Goal: Task Accomplishment & Management: Complete application form

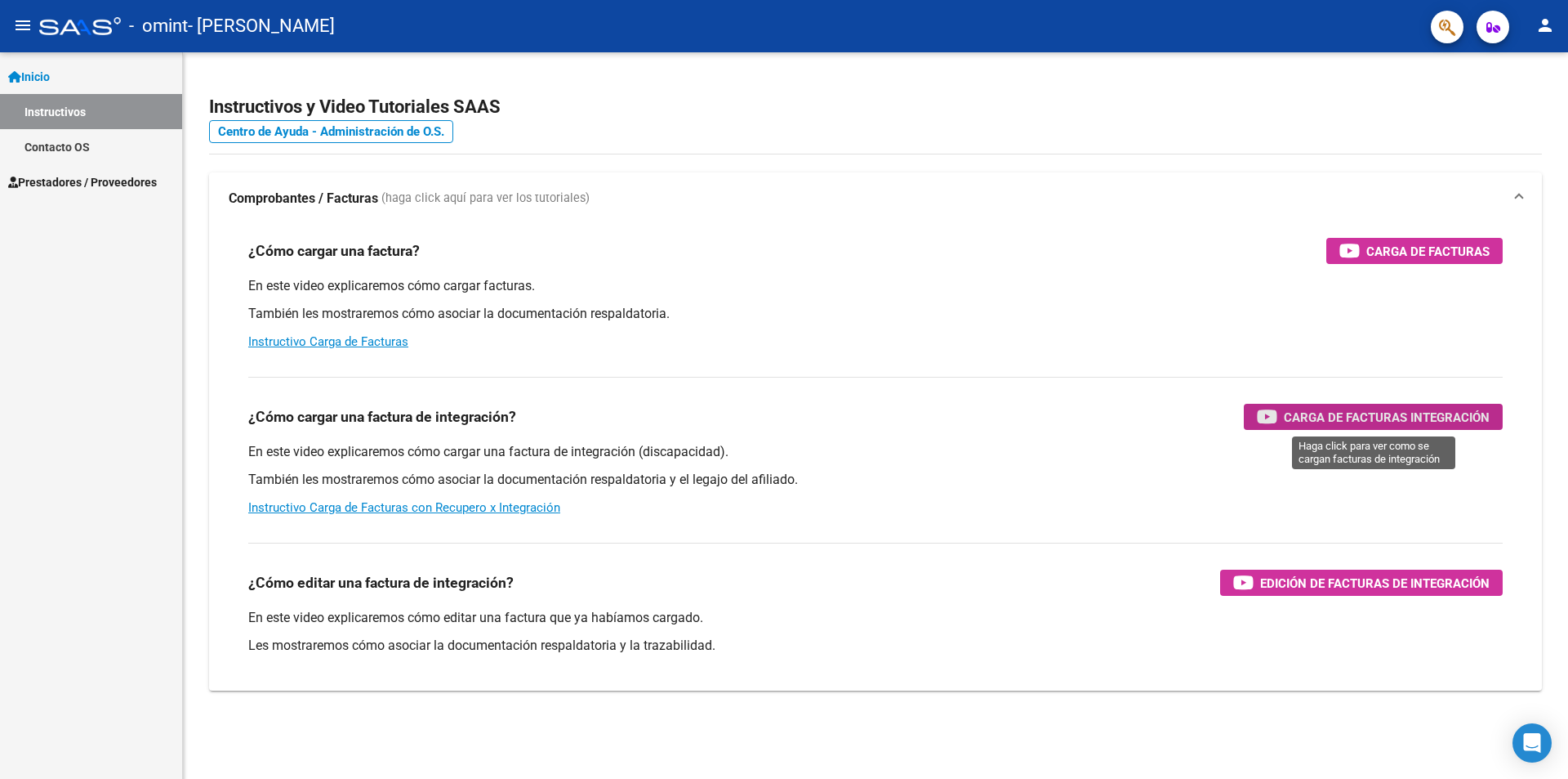
click at [1322, 415] on span "Carga de Facturas Integración" at bounding box center [1387, 417] width 206 height 20
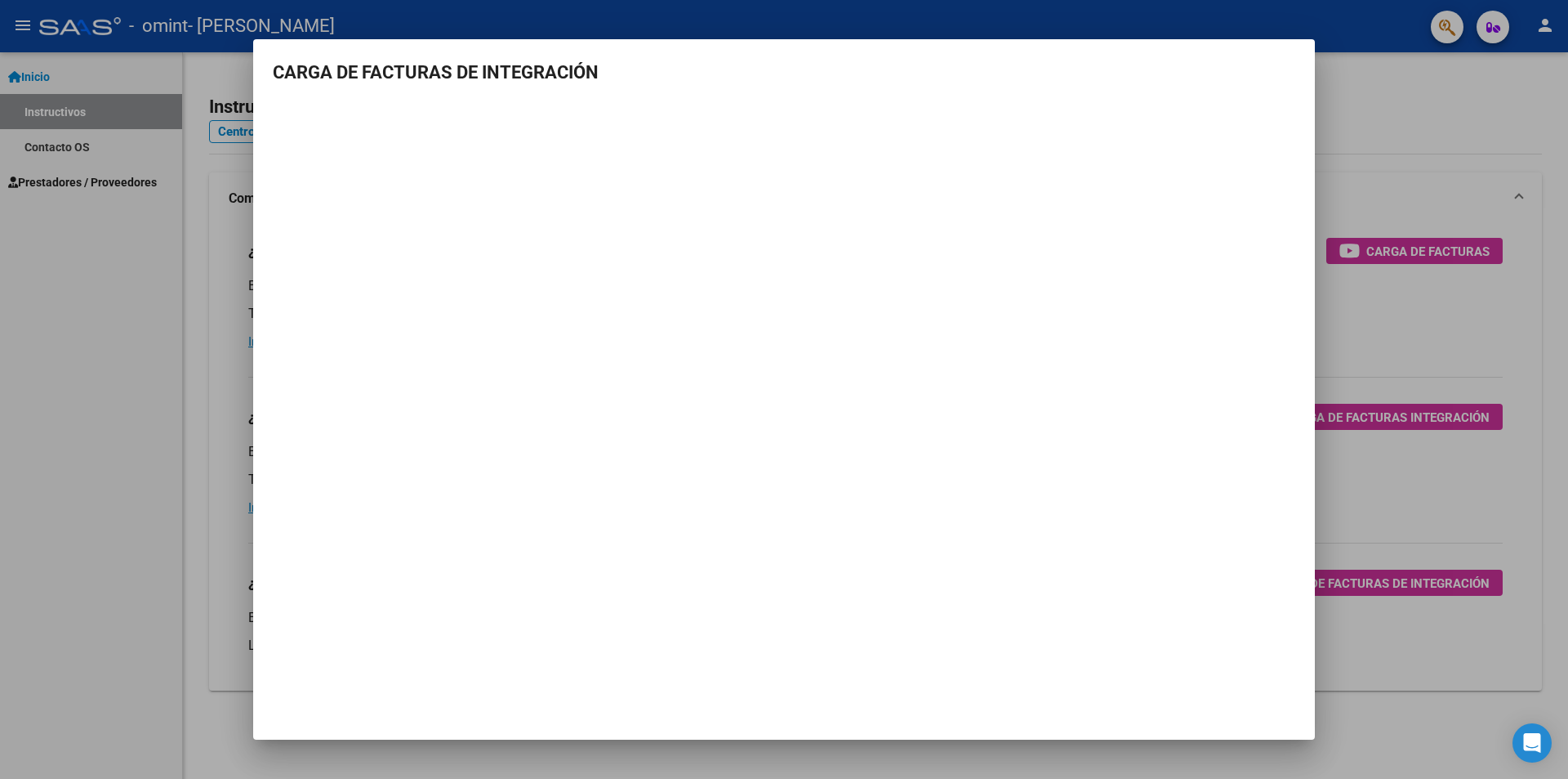
click at [1363, 342] on div at bounding box center [784, 389] width 1568 height 779
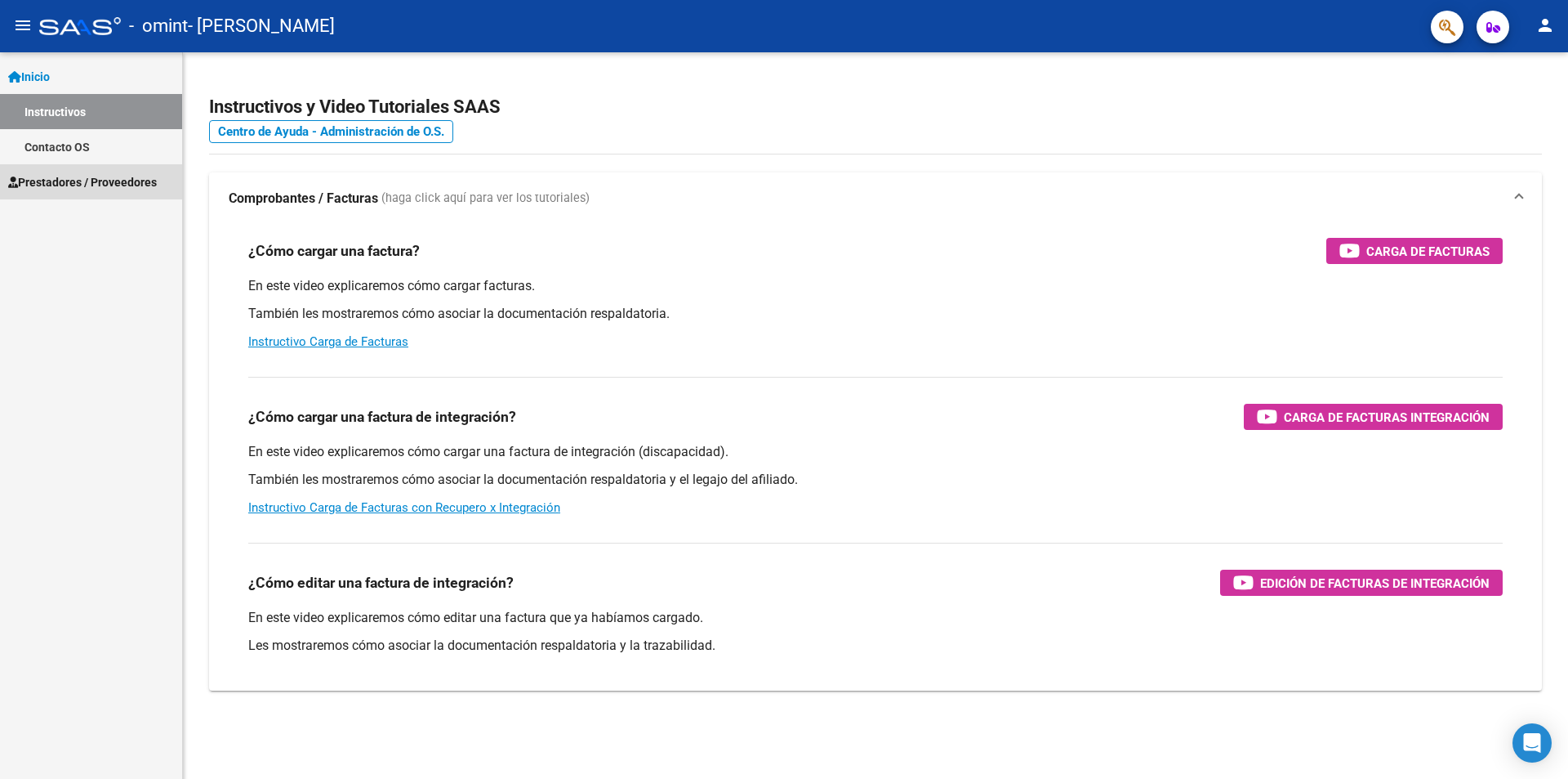
click at [70, 181] on span "Prestadores / Proveedores" at bounding box center [83, 181] width 149 height 18
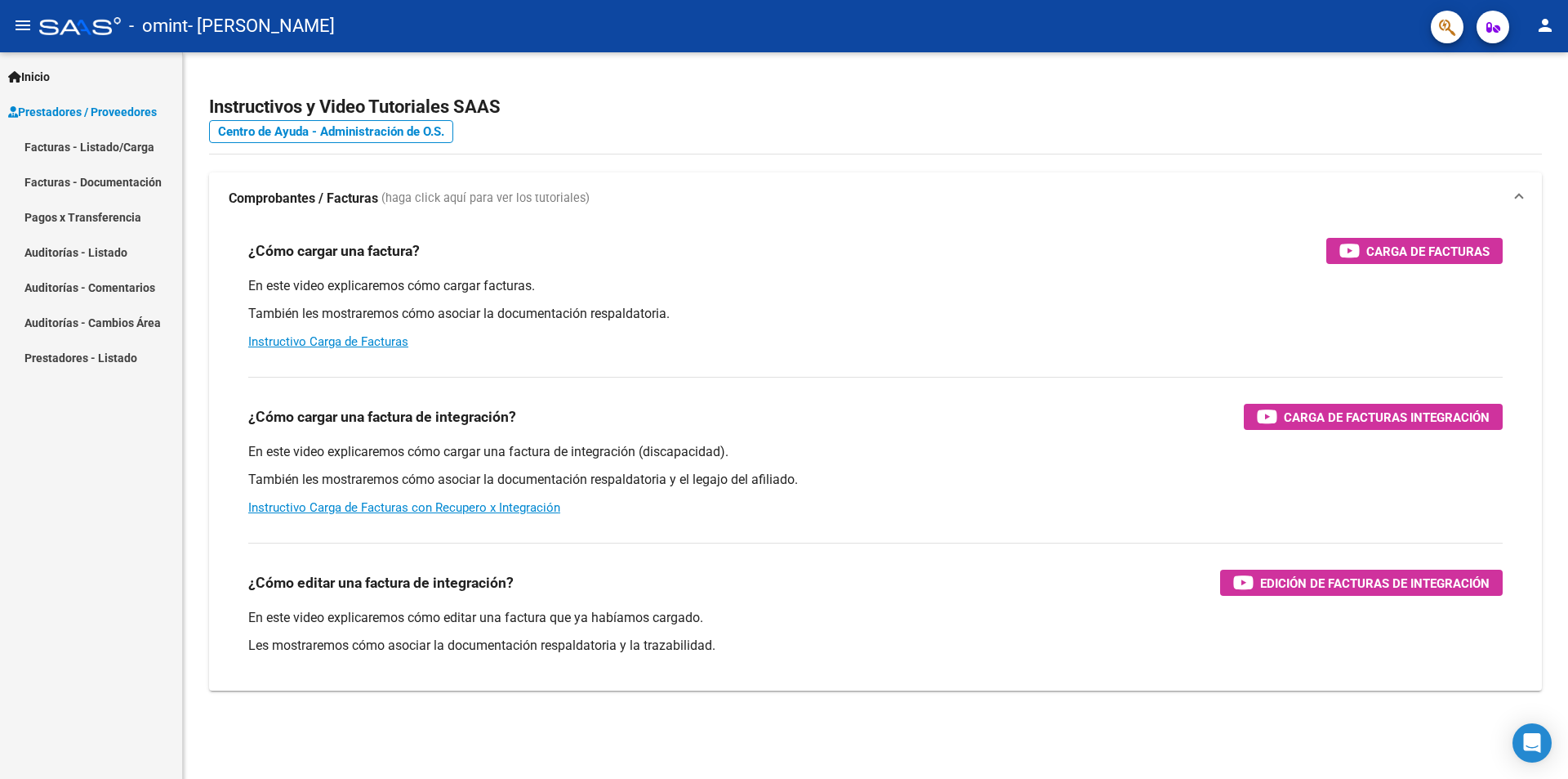
click at [78, 143] on link "Facturas - Listado/Carga" at bounding box center [91, 147] width 182 height 35
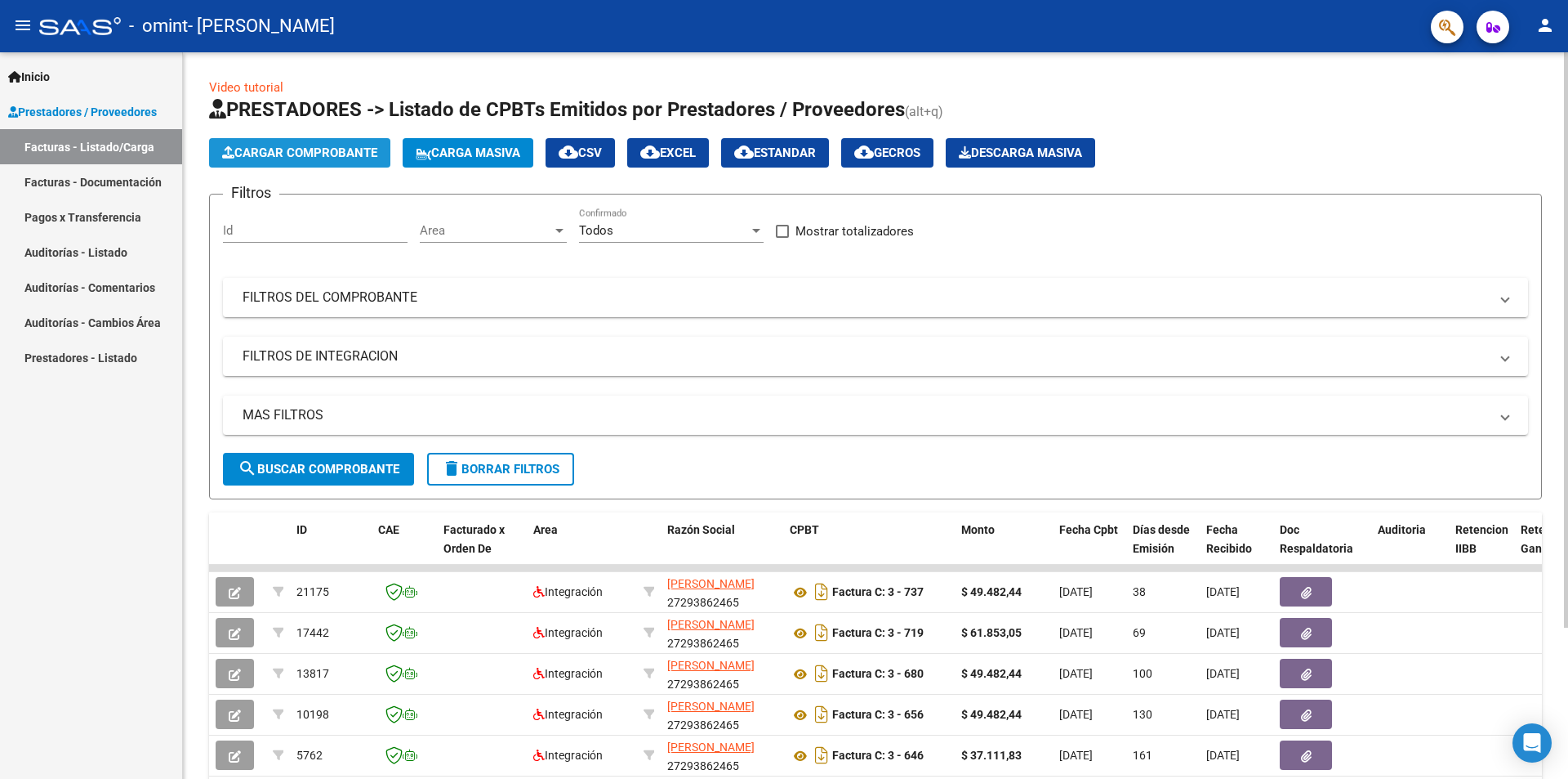
click at [259, 149] on span "Cargar Comprobante" at bounding box center [300, 153] width 155 height 15
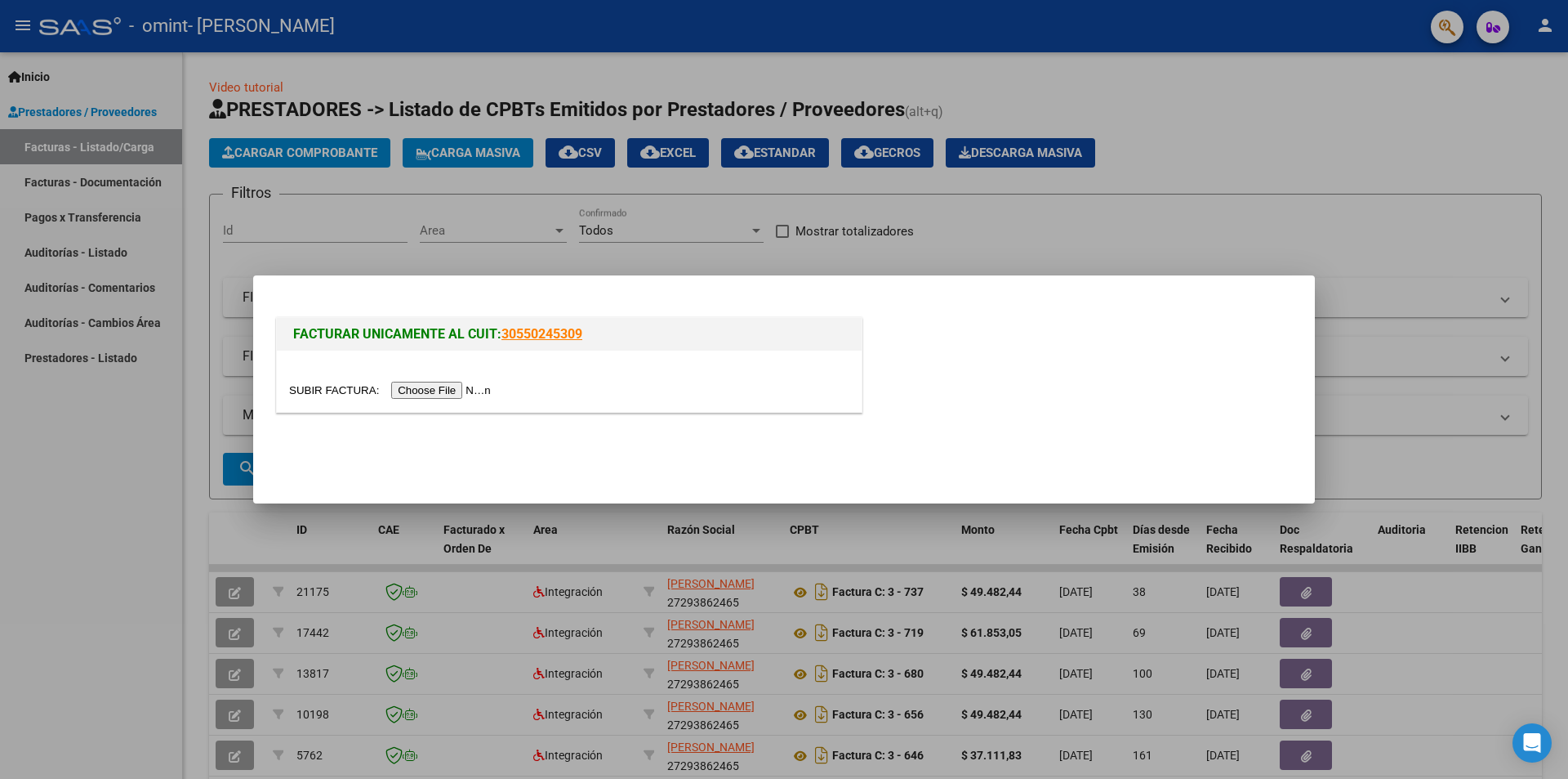
click at [404, 387] on input "file" at bounding box center [393, 390] width 207 height 17
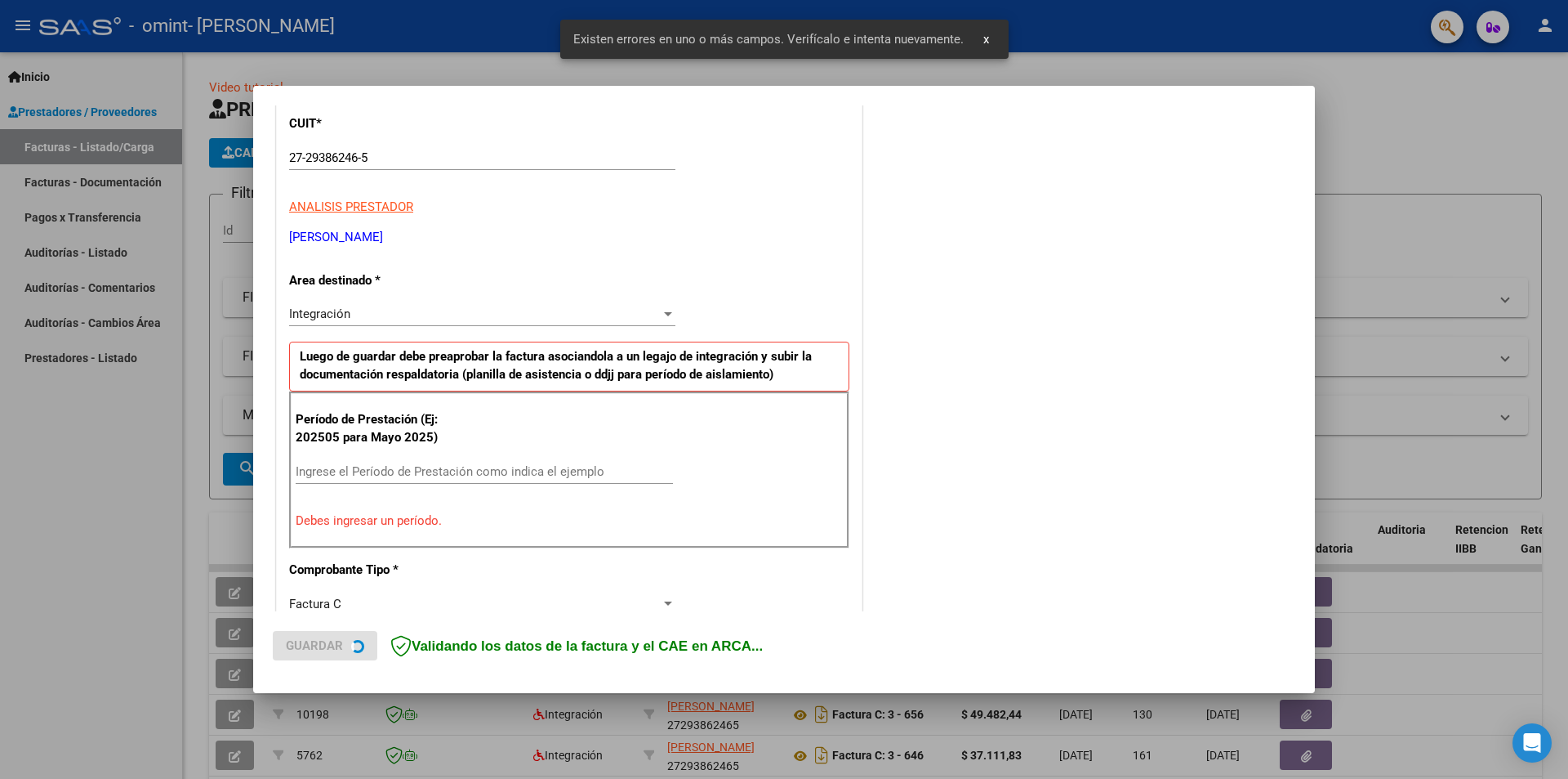
scroll to position [316, 0]
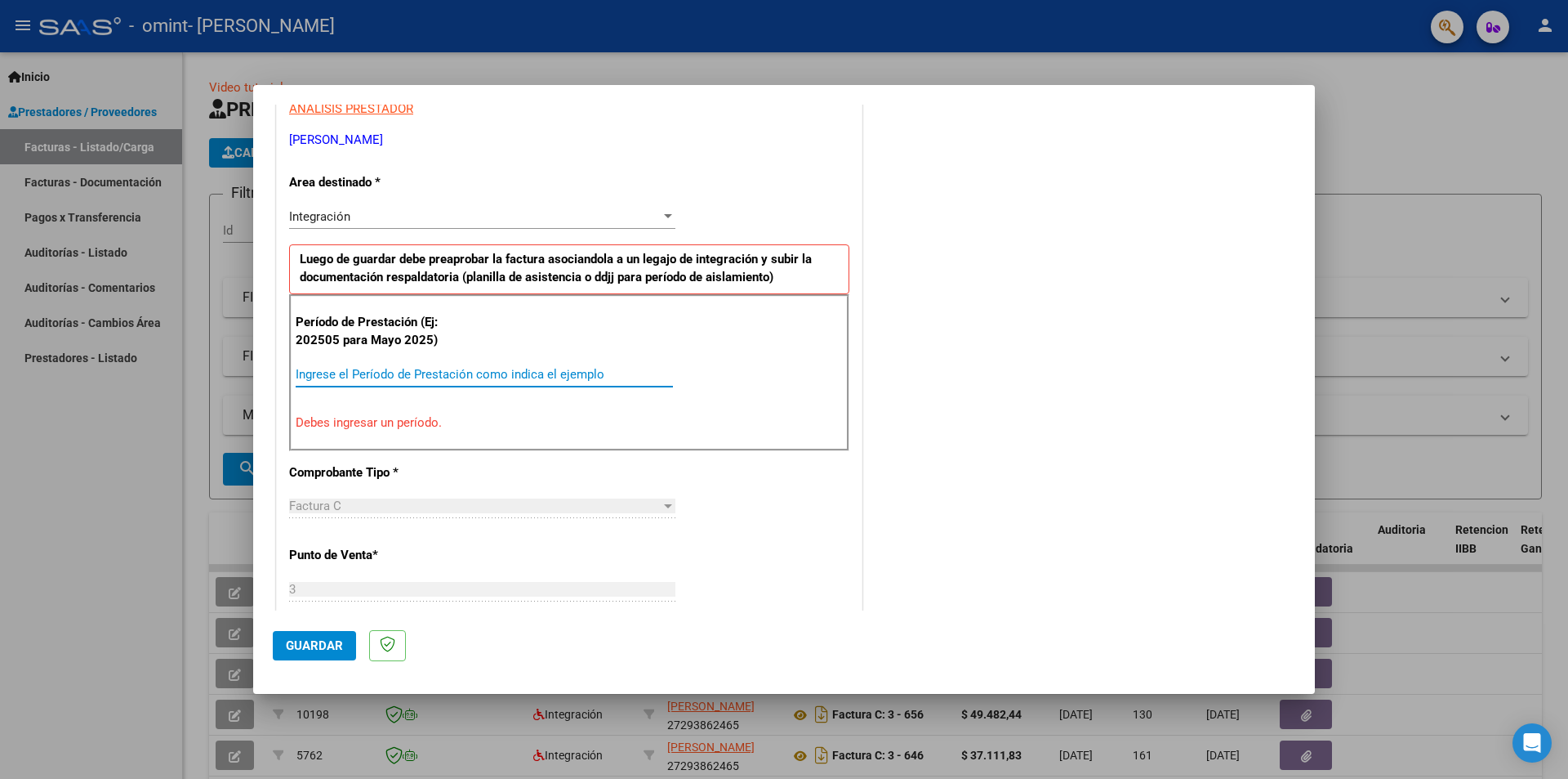
click at [363, 374] on input "Ingrese el Período de Prestación como indica el ejemplo" at bounding box center [485, 374] width 378 height 15
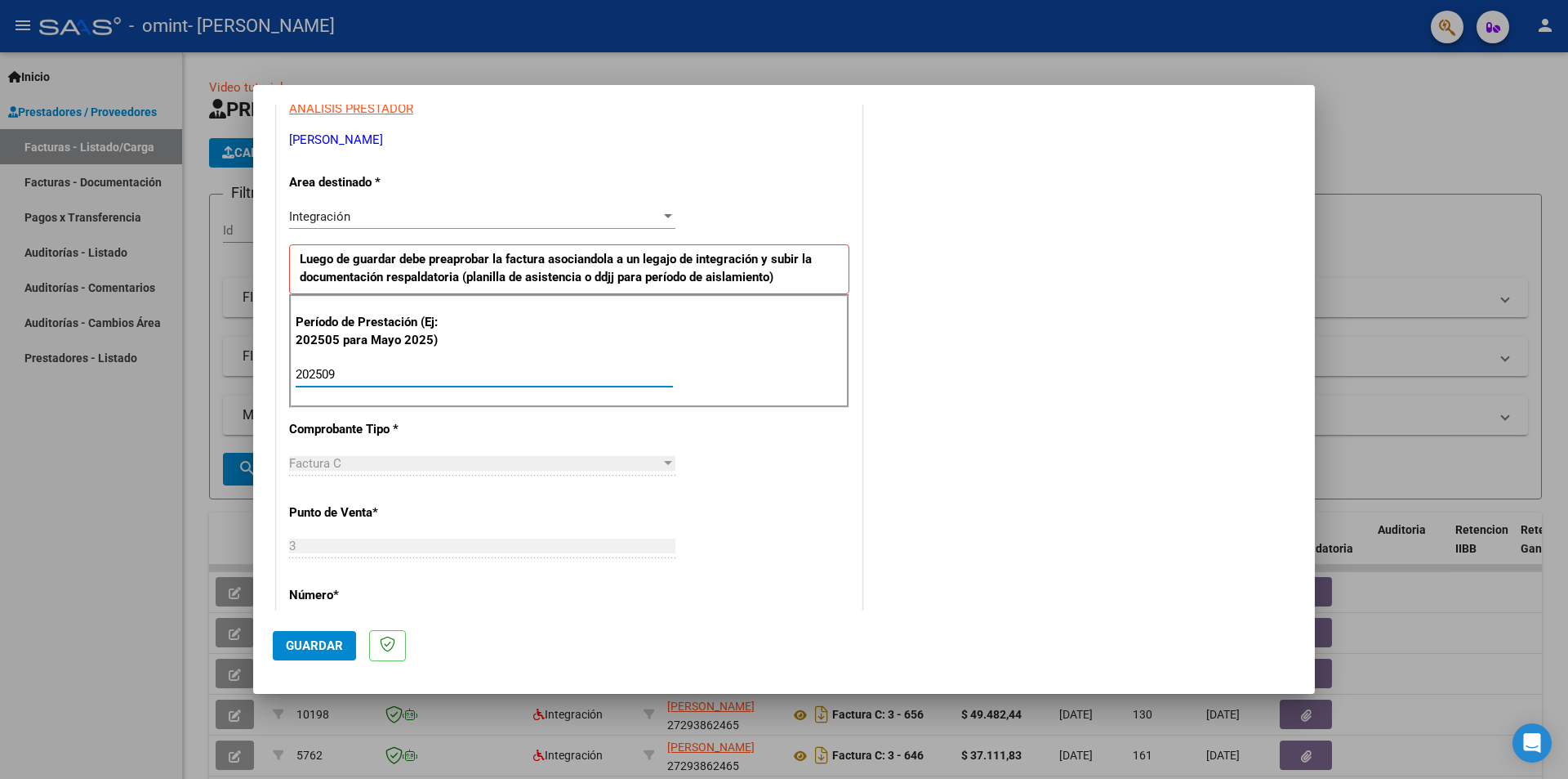
type input "202509"
click at [335, 643] on span "Guardar" at bounding box center [314, 646] width 57 height 15
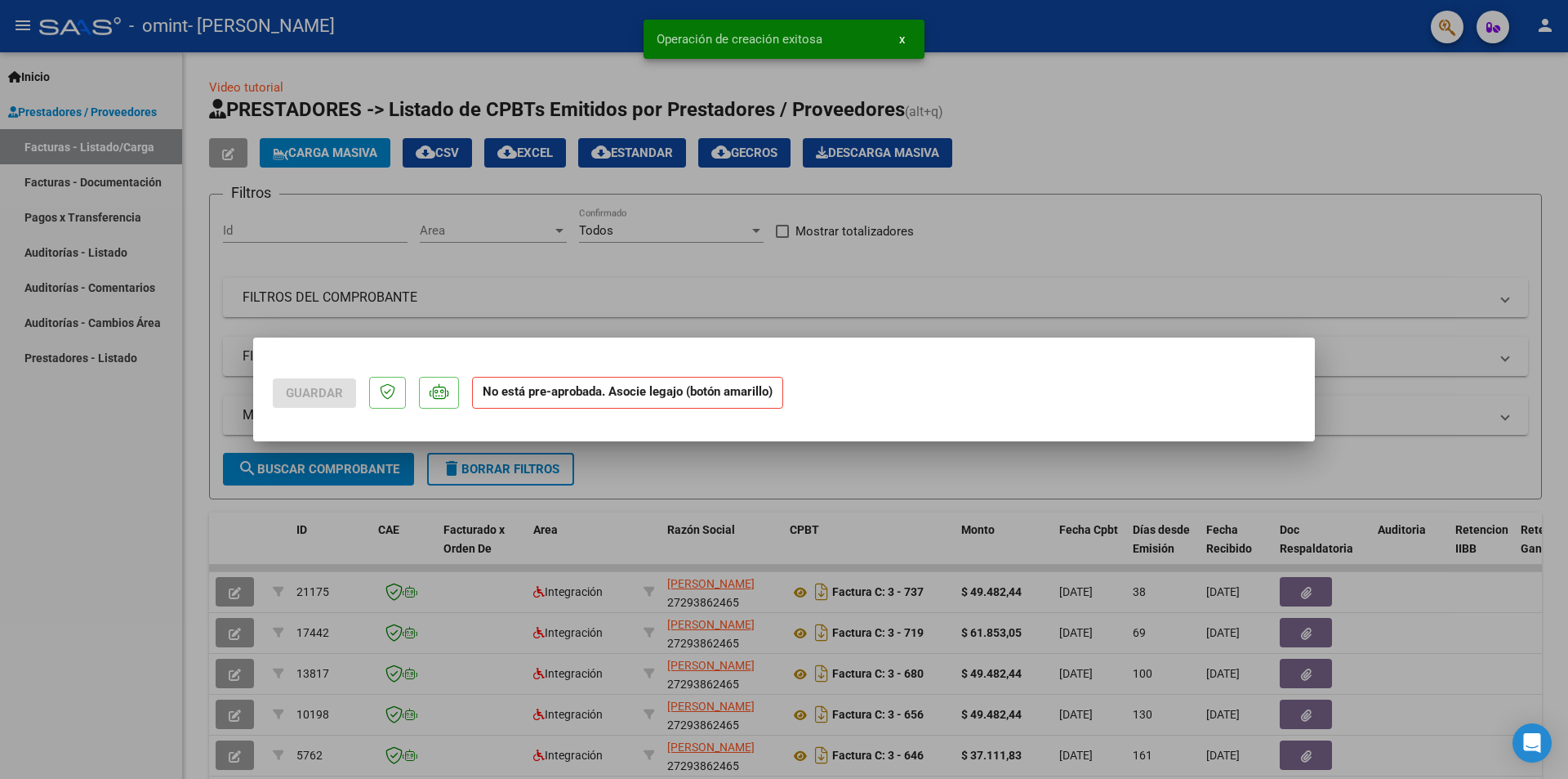
scroll to position [0, 0]
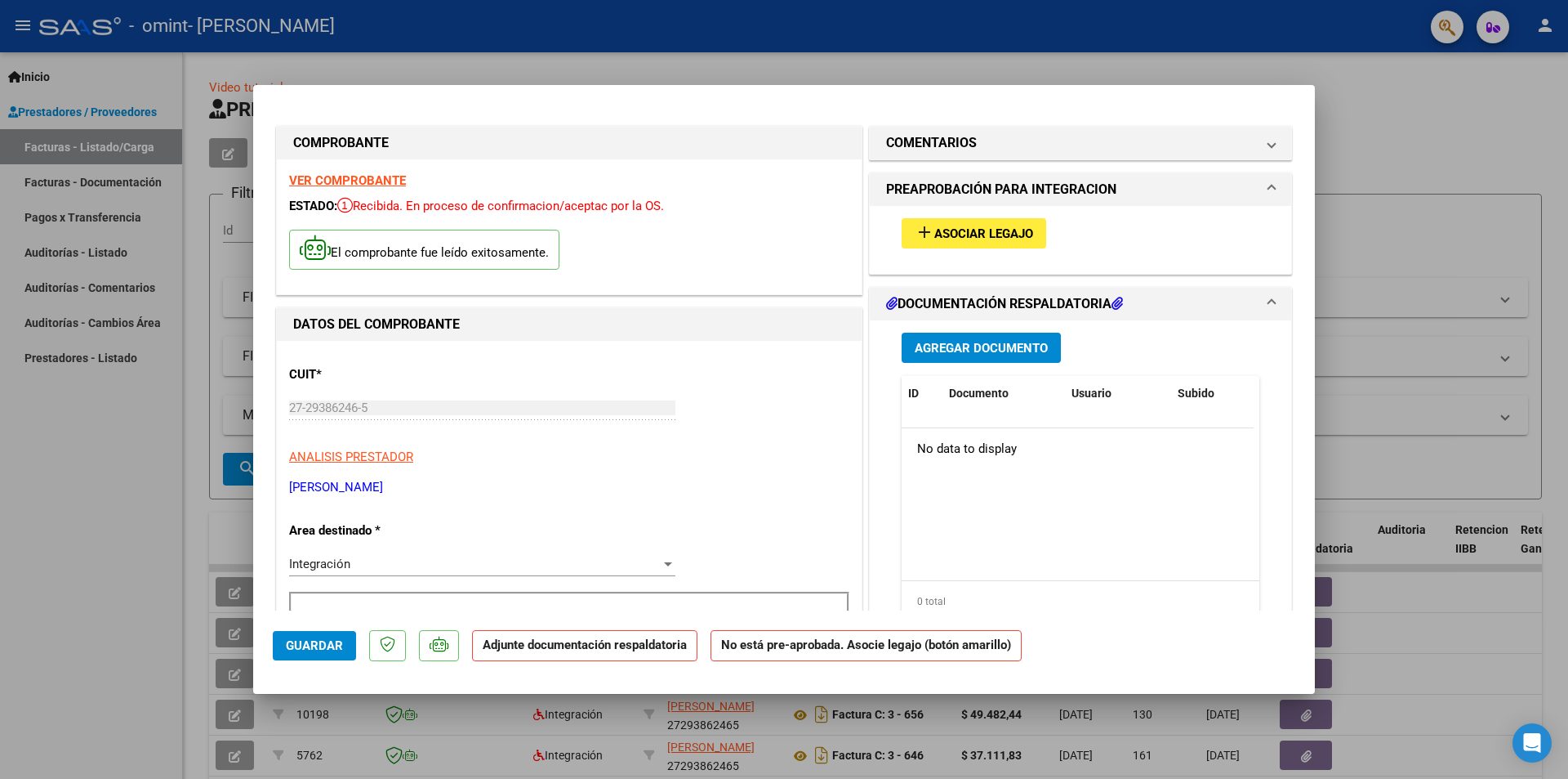
click at [965, 236] on span "Asociar Legajo" at bounding box center [984, 234] width 99 height 15
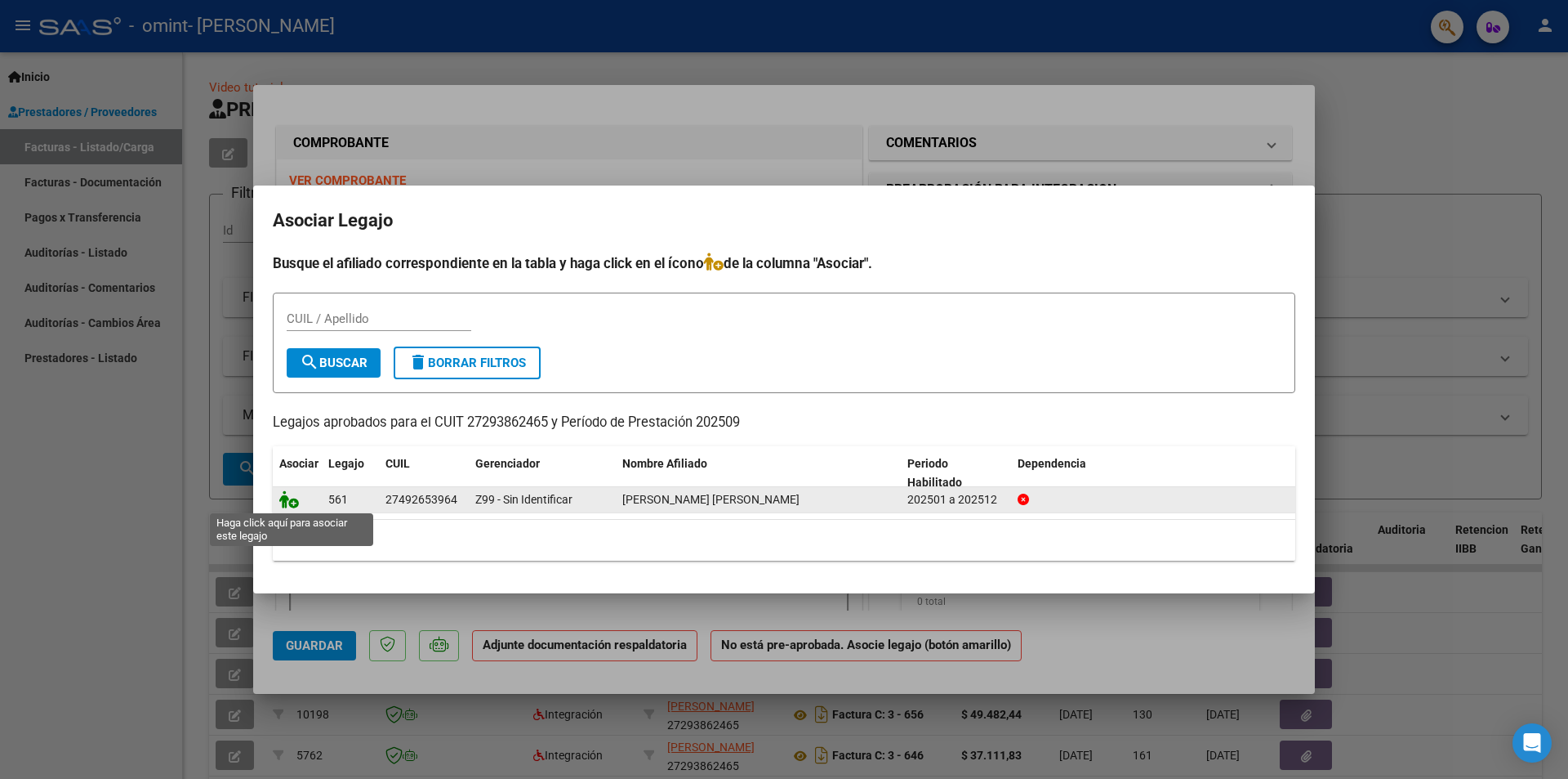
click at [293, 503] on icon at bounding box center [288, 499] width 20 height 18
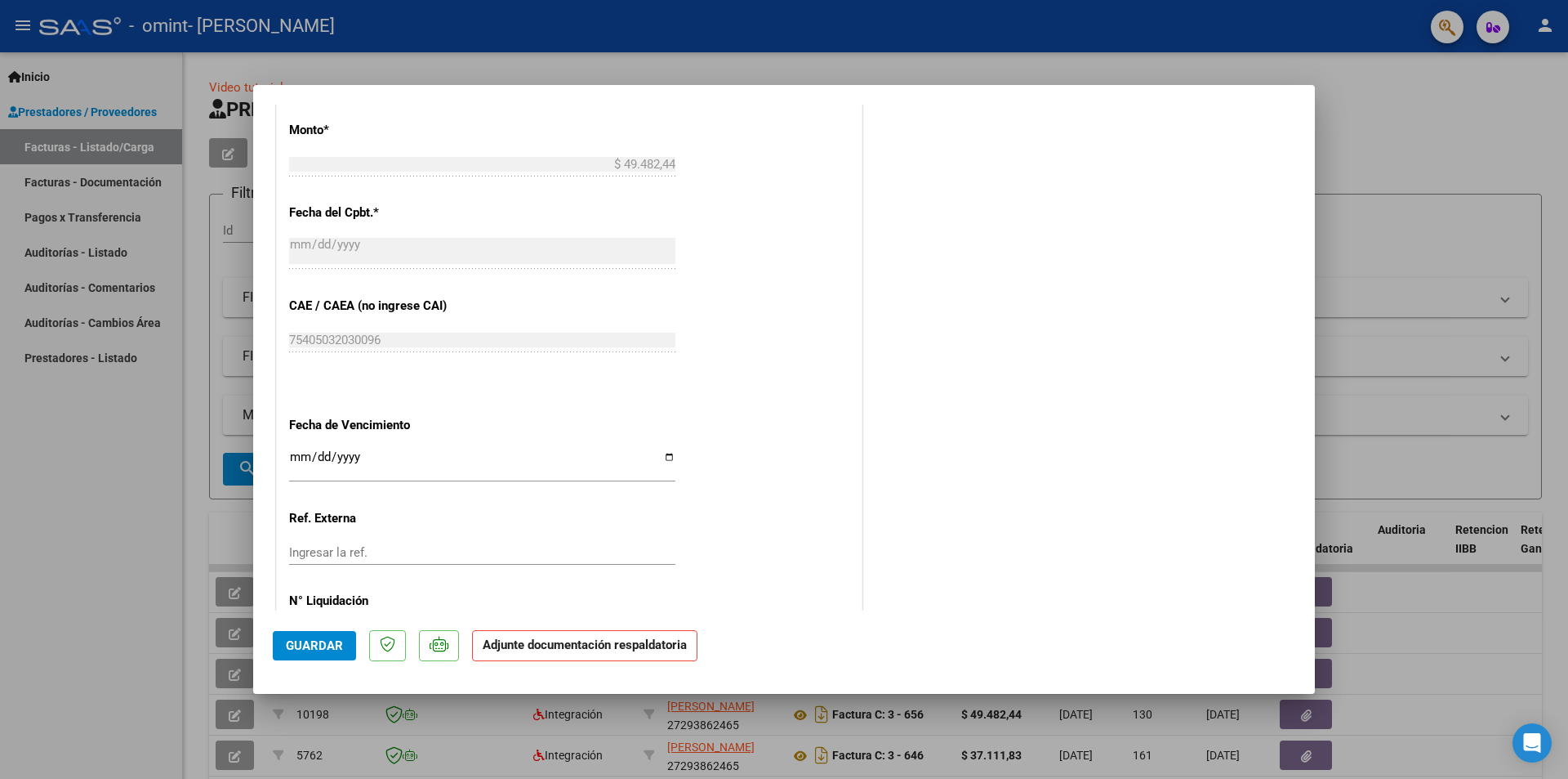
scroll to position [899, 0]
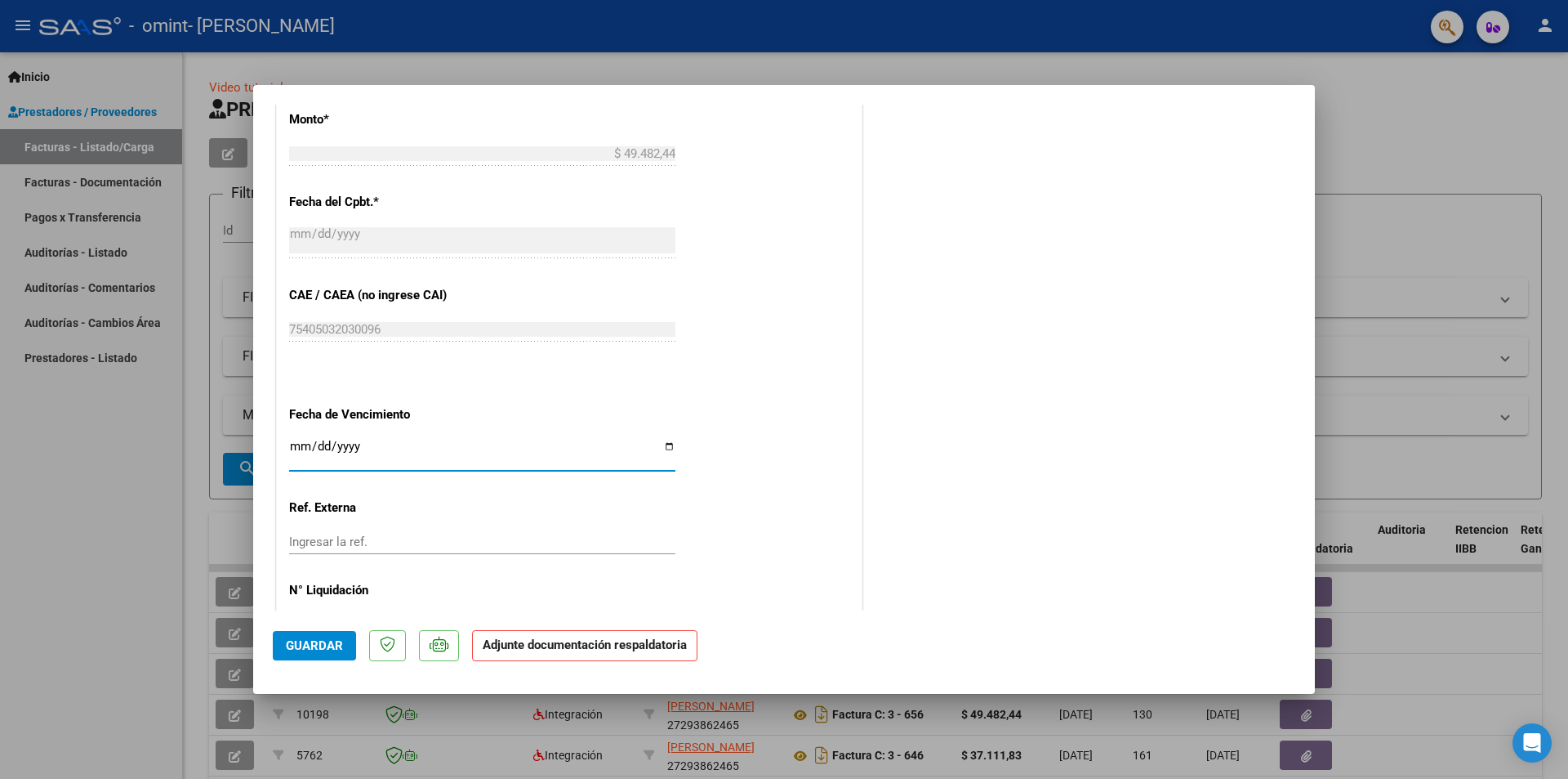
click at [662, 441] on input "Ingresar la fecha" at bounding box center [482, 452] width 386 height 26
type input "[DATE]"
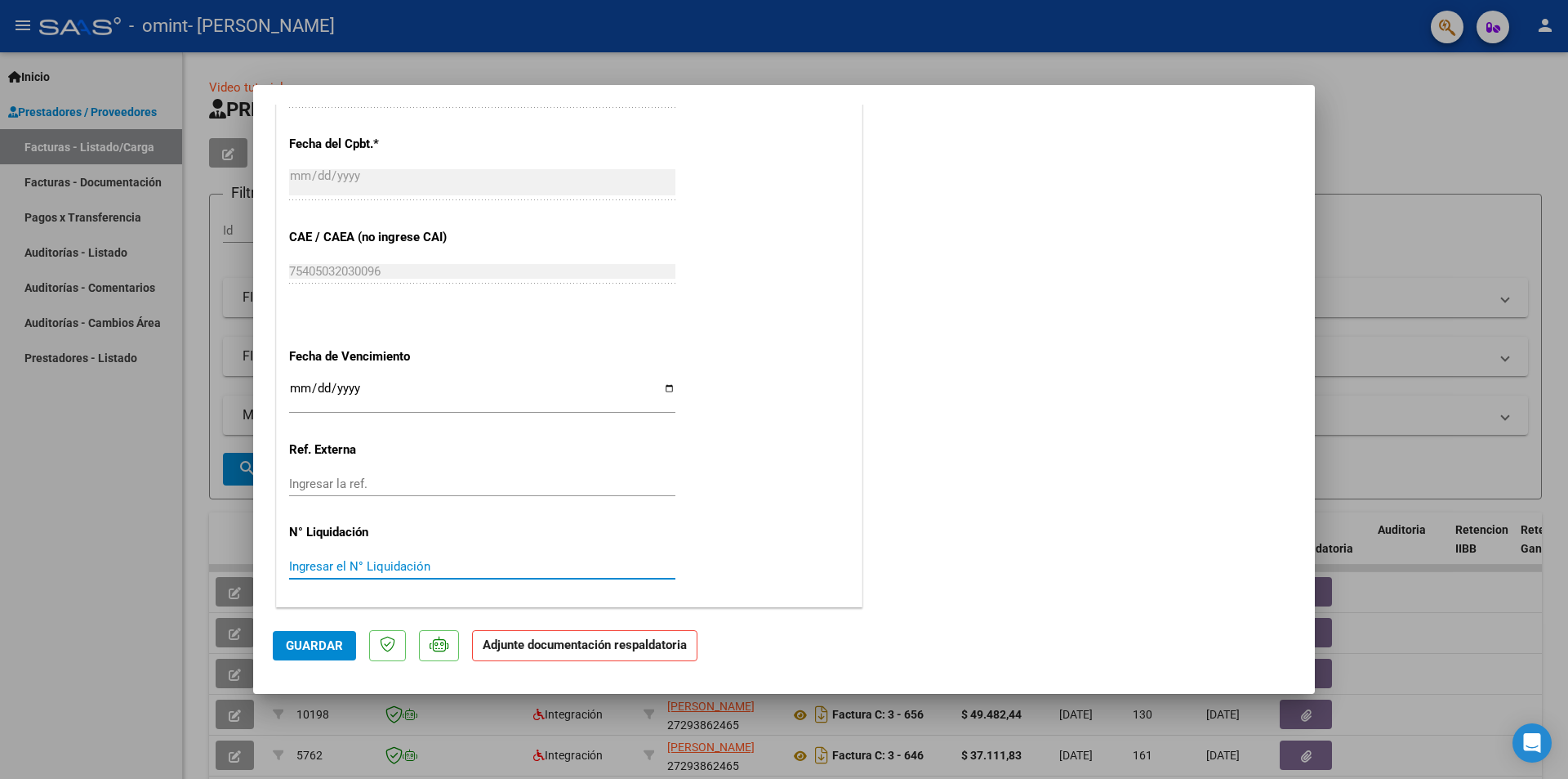
click at [309, 568] on input "Ingresar el N° Liquidación" at bounding box center [482, 566] width 386 height 15
type input "756"
click at [296, 478] on input "Ingresar la ref." at bounding box center [482, 484] width 386 height 15
click at [285, 638] on button "Guardar" at bounding box center [315, 646] width 84 height 30
click at [309, 648] on span "Guardar" at bounding box center [314, 646] width 57 height 15
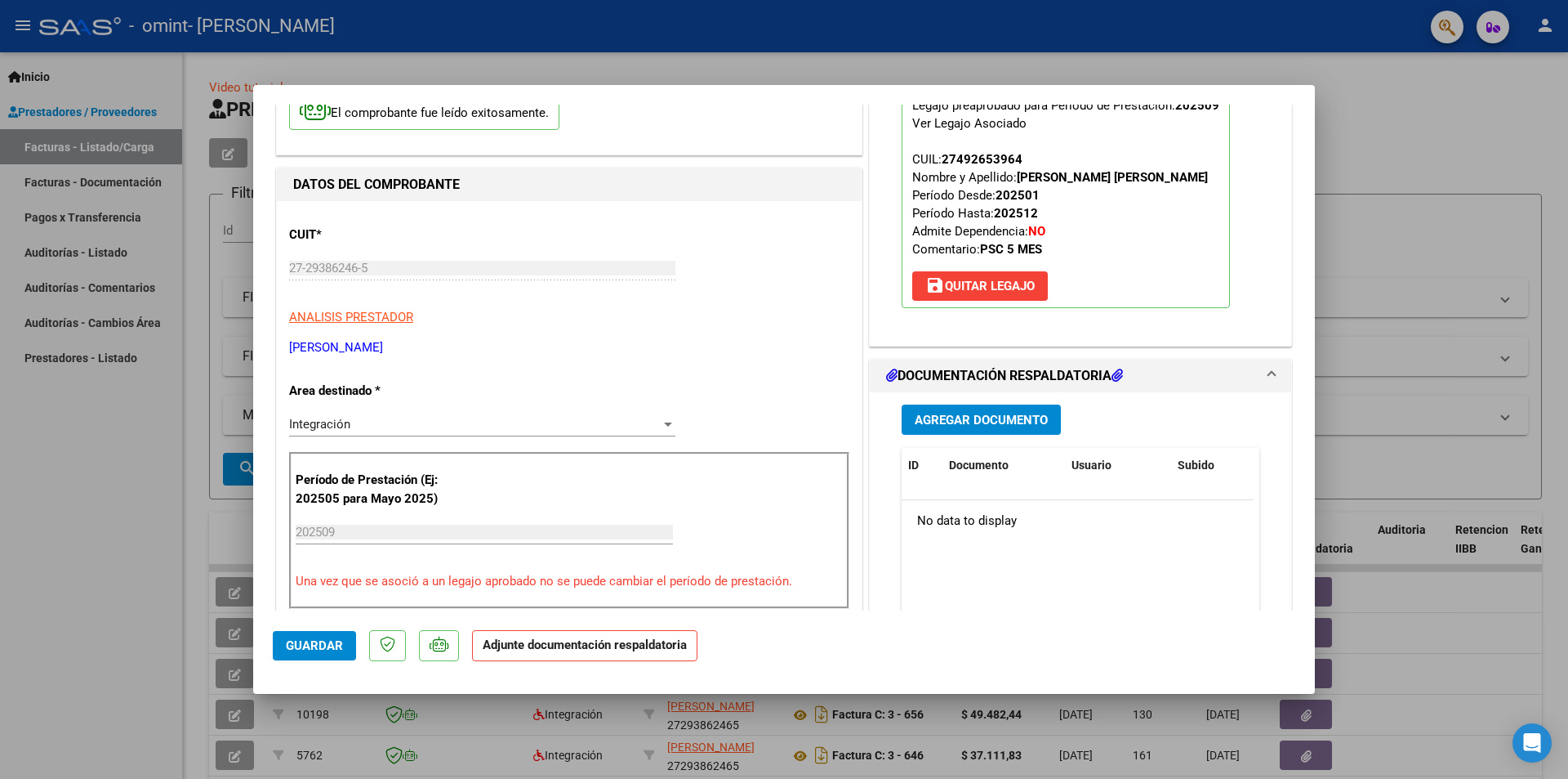
scroll to position [58, 0]
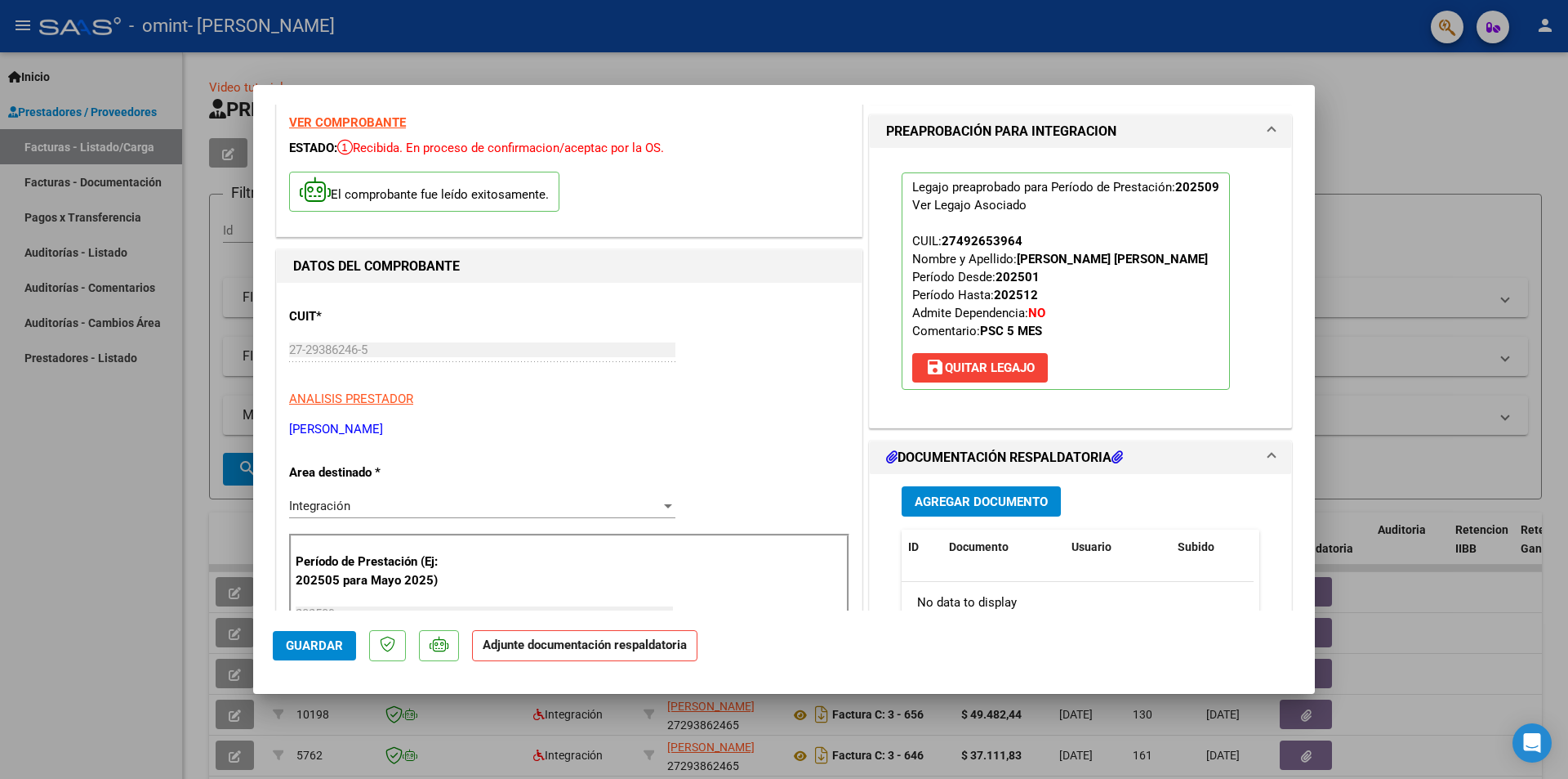
click at [944, 494] on span "Agregar Documento" at bounding box center [981, 502] width 133 height 15
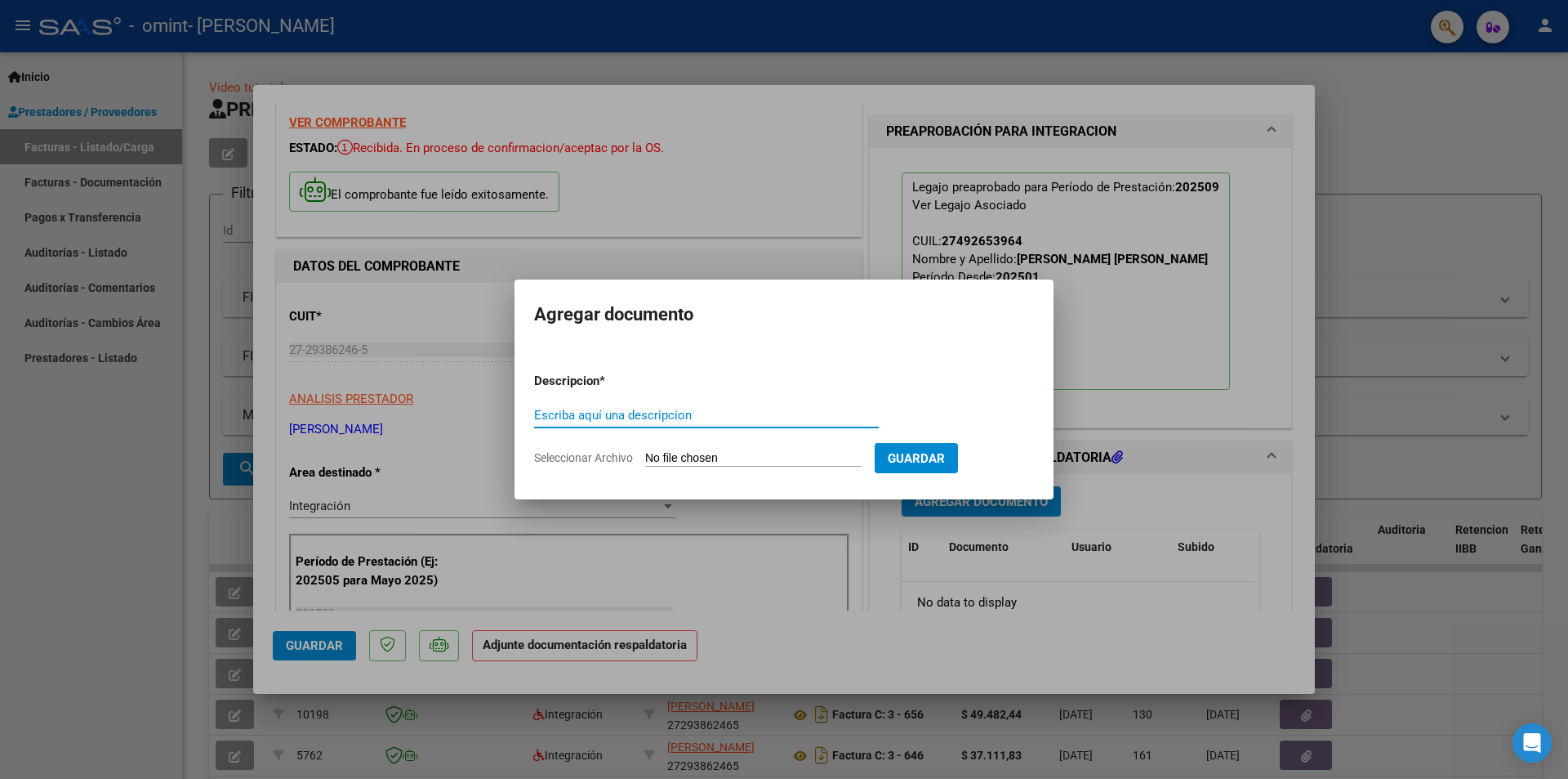
click at [592, 417] on input "Escriba aquí una descripcion" at bounding box center [706, 415] width 344 height 15
type input "p"
type input "Planilla asistencia setiembre"
click at [663, 457] on input "Seleccionar Archivo" at bounding box center [753, 459] width 217 height 16
type input "C:\fakepath\Asistencia Setiembre [PERSON_NAME].pdf"
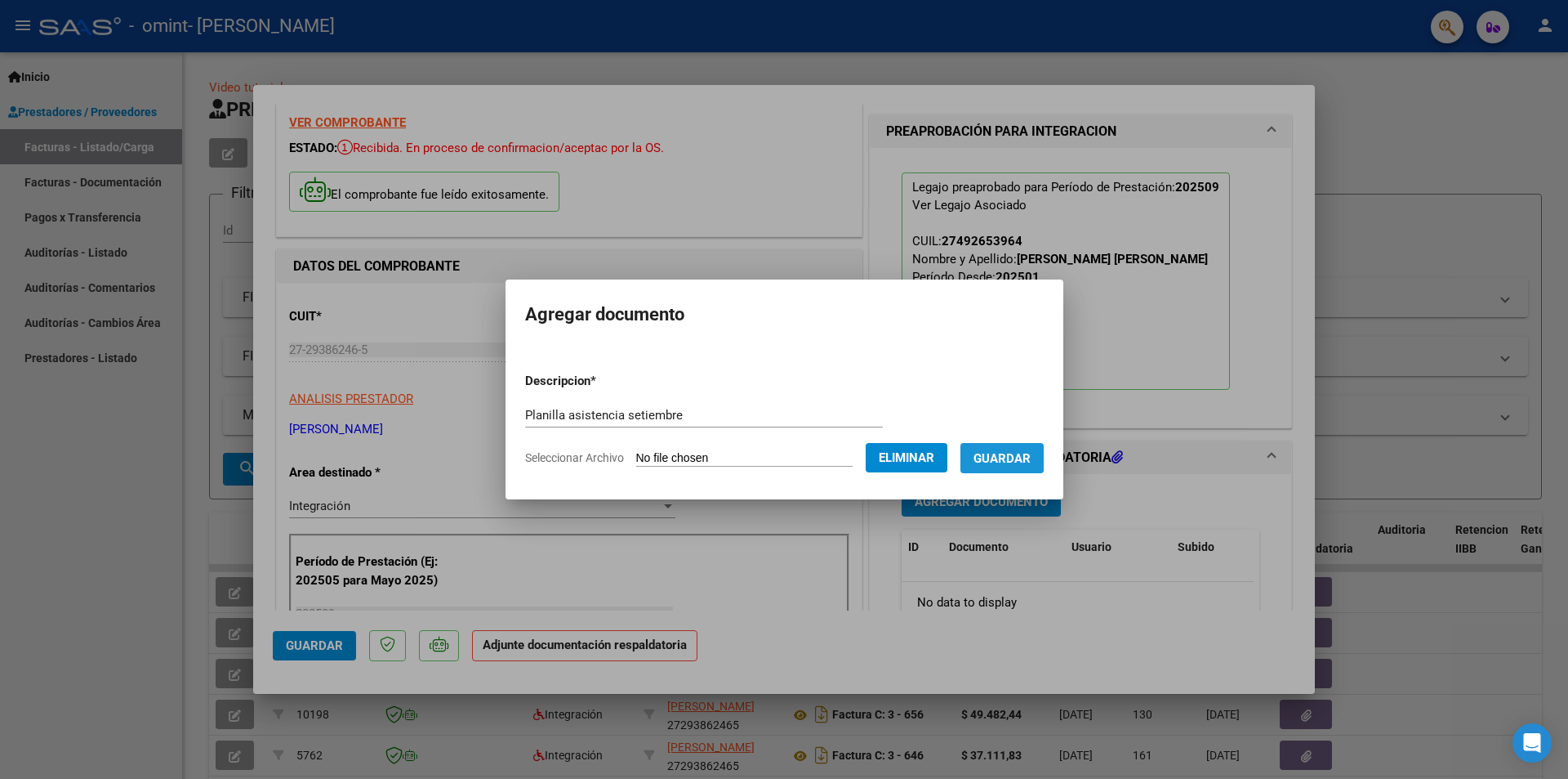
click at [1015, 454] on span "Guardar" at bounding box center [1001, 459] width 57 height 15
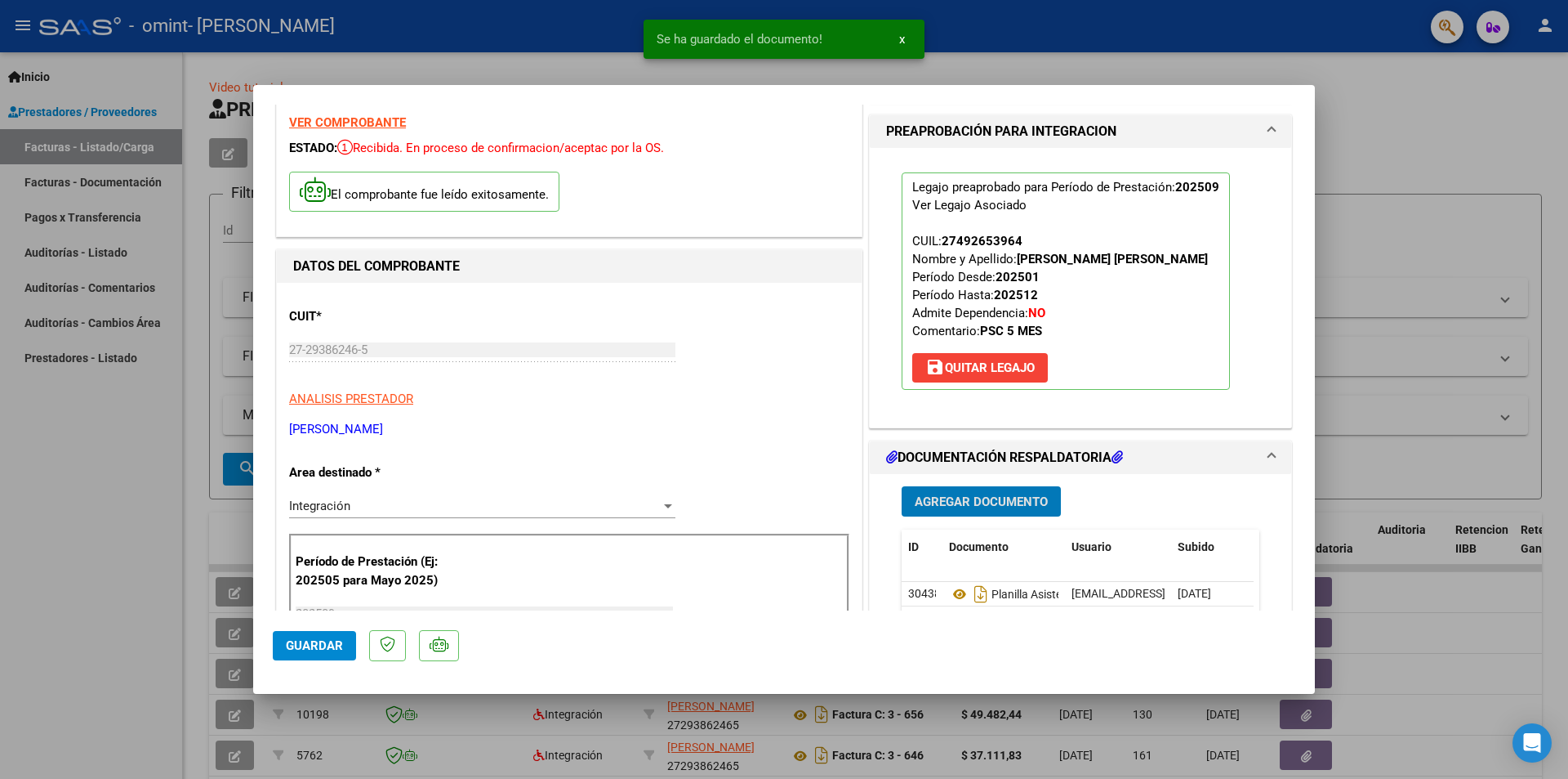
click at [335, 650] on span "Guardar" at bounding box center [314, 646] width 57 height 15
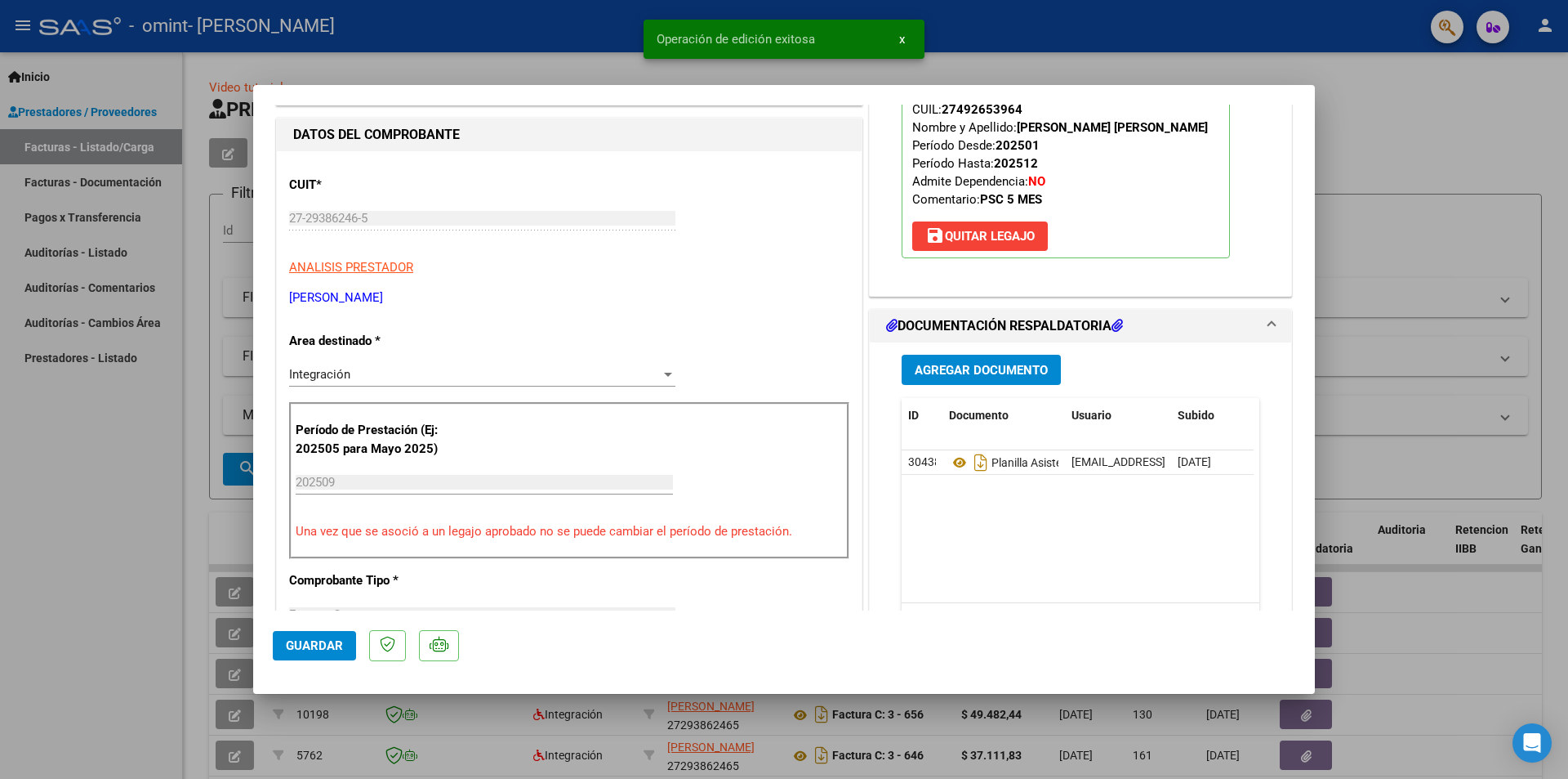
scroll to position [222, 0]
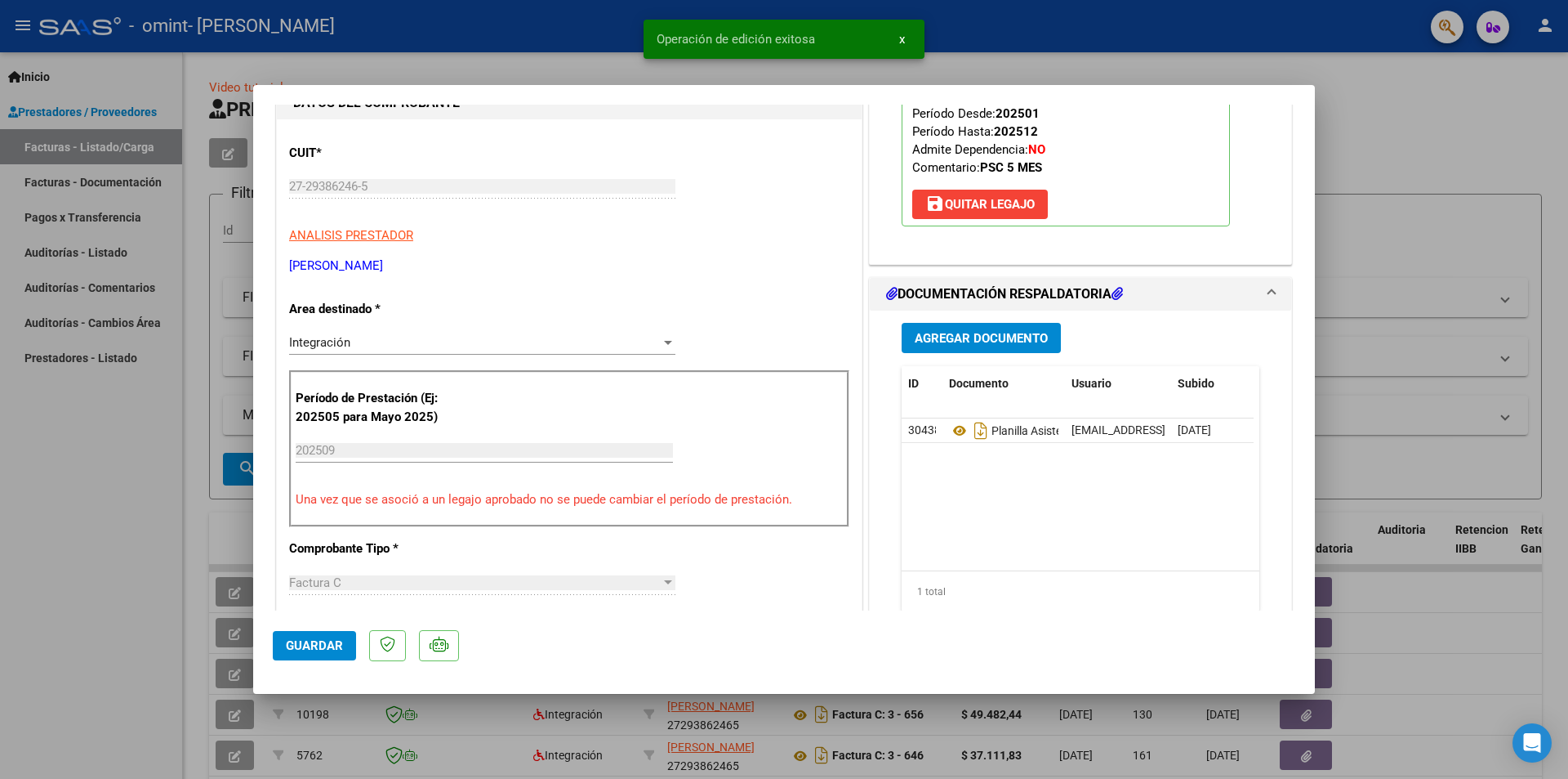
click at [382, 440] on div "202509 Ingrese el Período de Prestación como indica el ejemplo" at bounding box center [485, 450] width 378 height 24
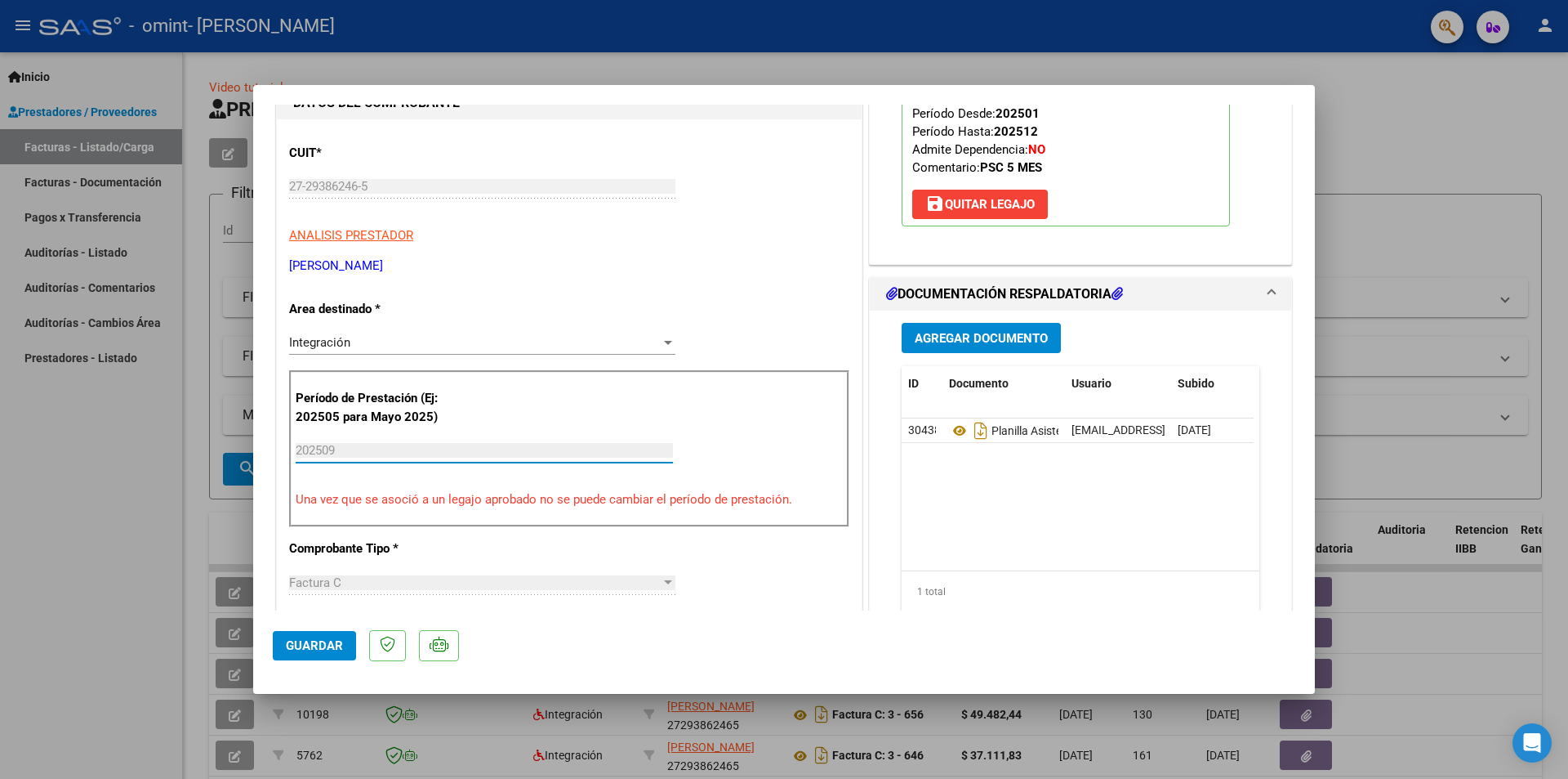
scroll to position [303, 0]
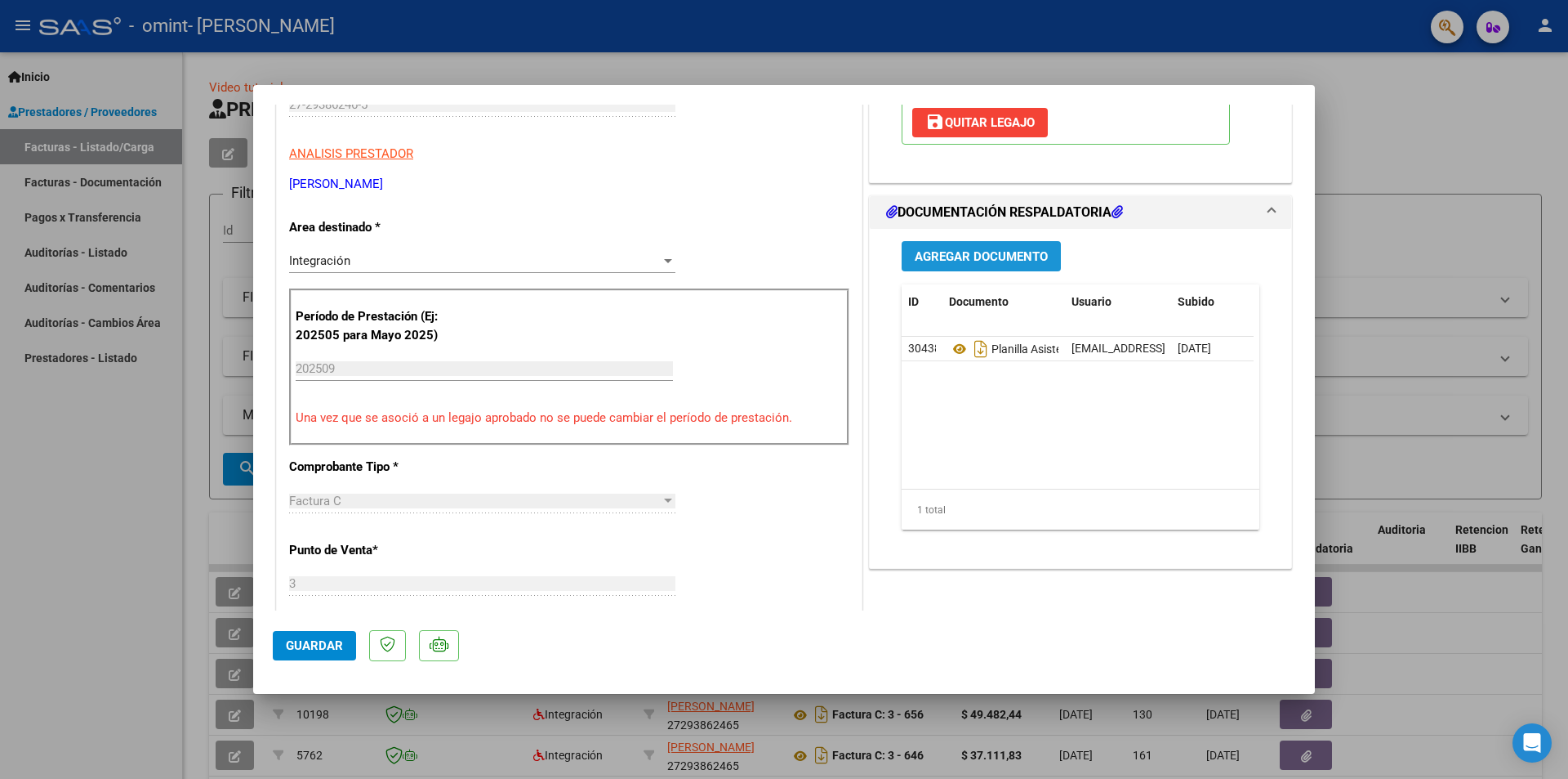
click at [1033, 255] on span "Agregar Documento" at bounding box center [981, 257] width 133 height 15
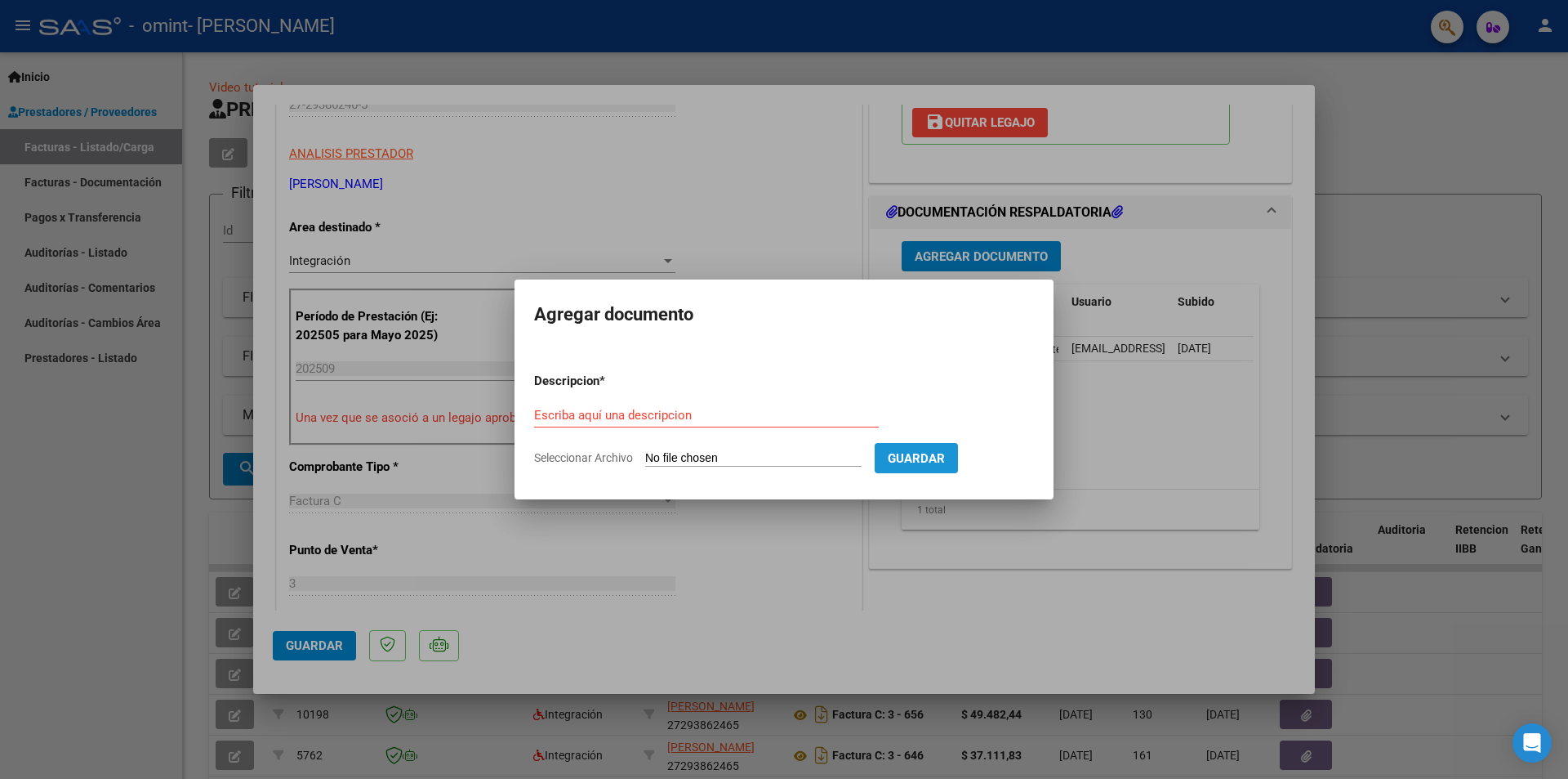
click at [932, 463] on span "Guardar" at bounding box center [916, 459] width 57 height 15
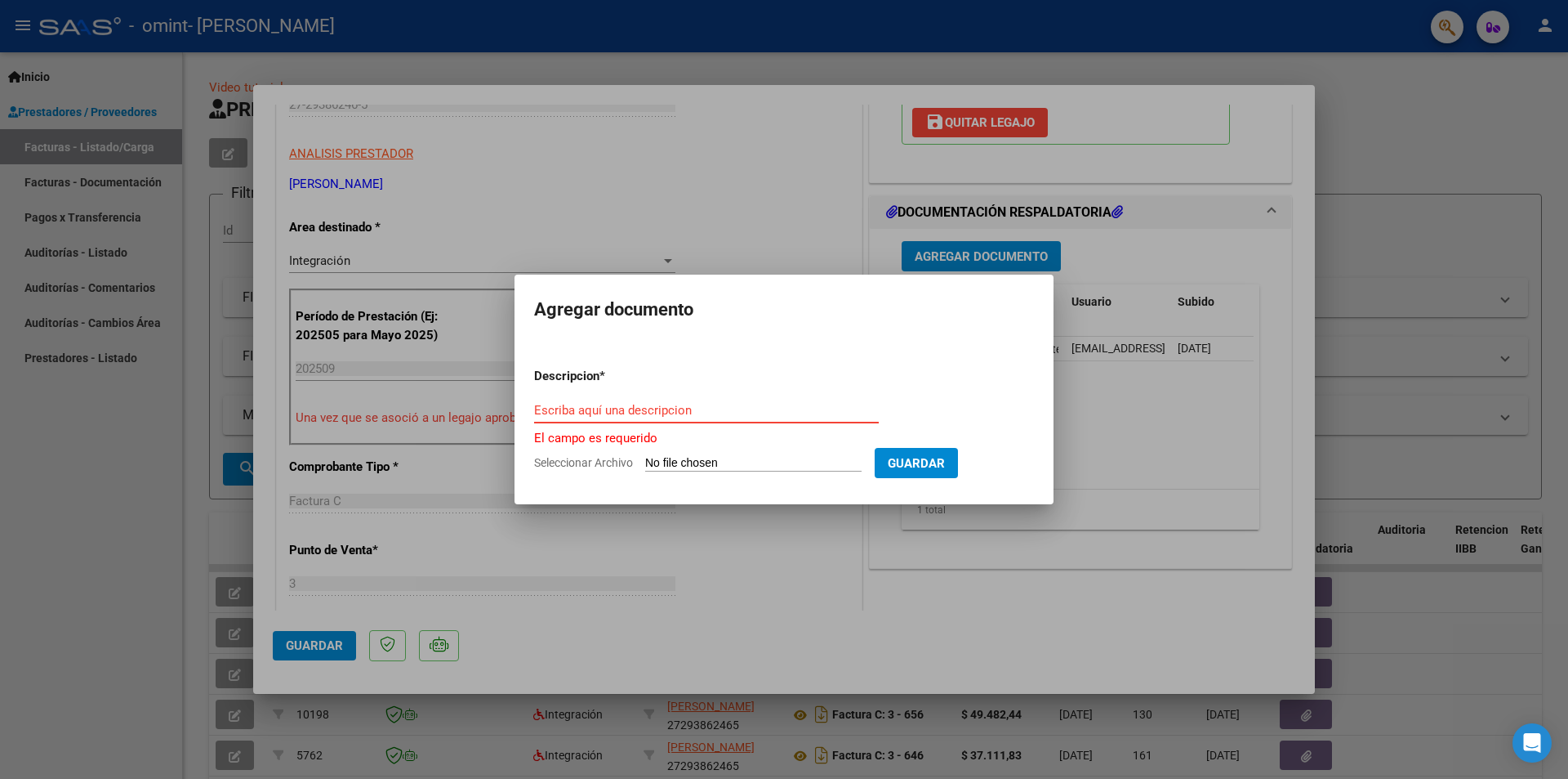
click at [731, 412] on input "Escriba aquí una descripcion" at bounding box center [706, 410] width 344 height 15
click at [574, 465] on span "Seleccionar Archivo" at bounding box center [583, 463] width 99 height 13
click at [645, 465] on input "Seleccionar Archivo" at bounding box center [753, 463] width 217 height 16
type input "C:\fakepath\Asistencia Setiembre [PERSON_NAME].pdf"
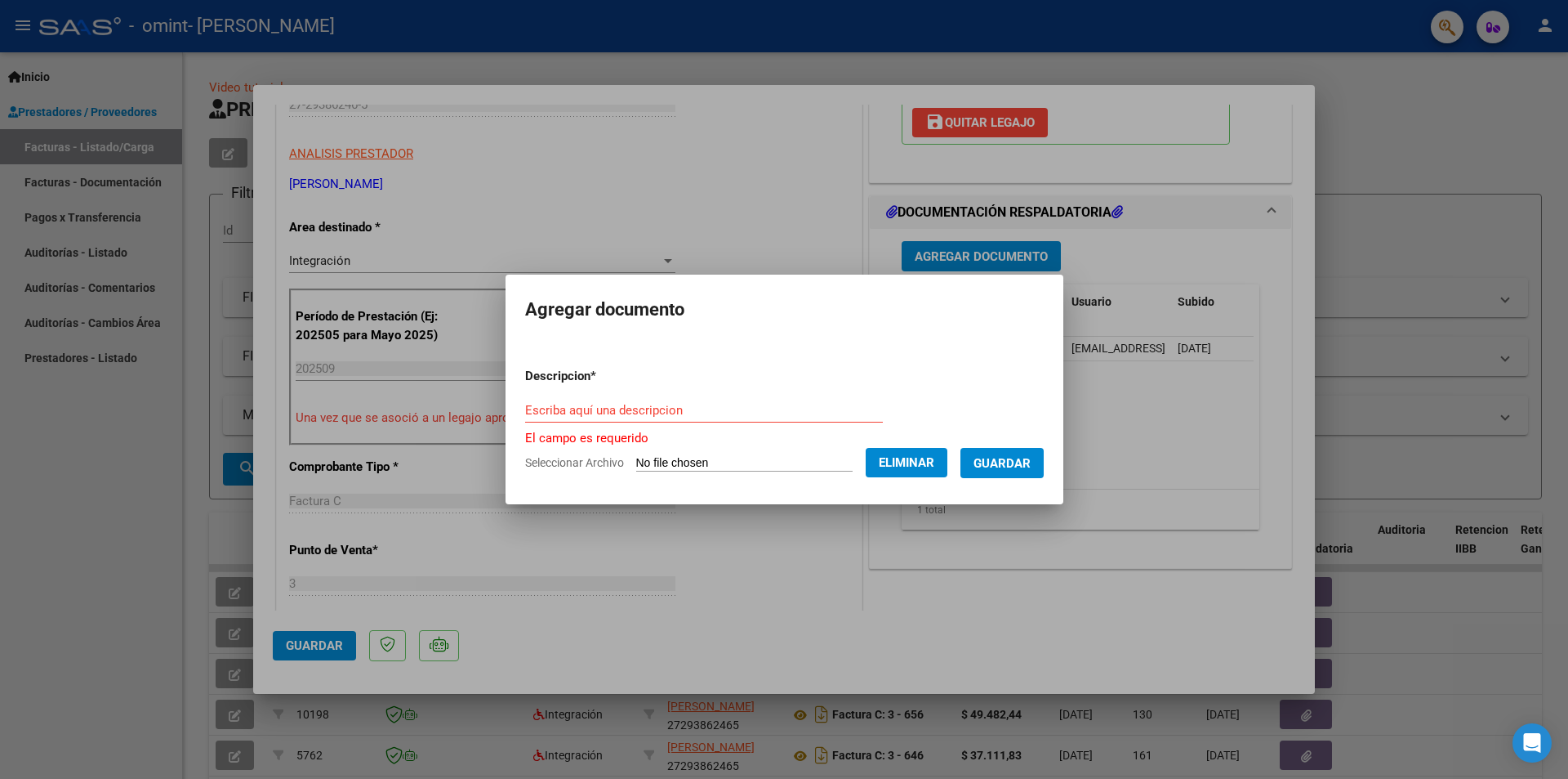
click at [541, 407] on input "Escriba aquí una descripcion" at bounding box center [704, 410] width 357 height 15
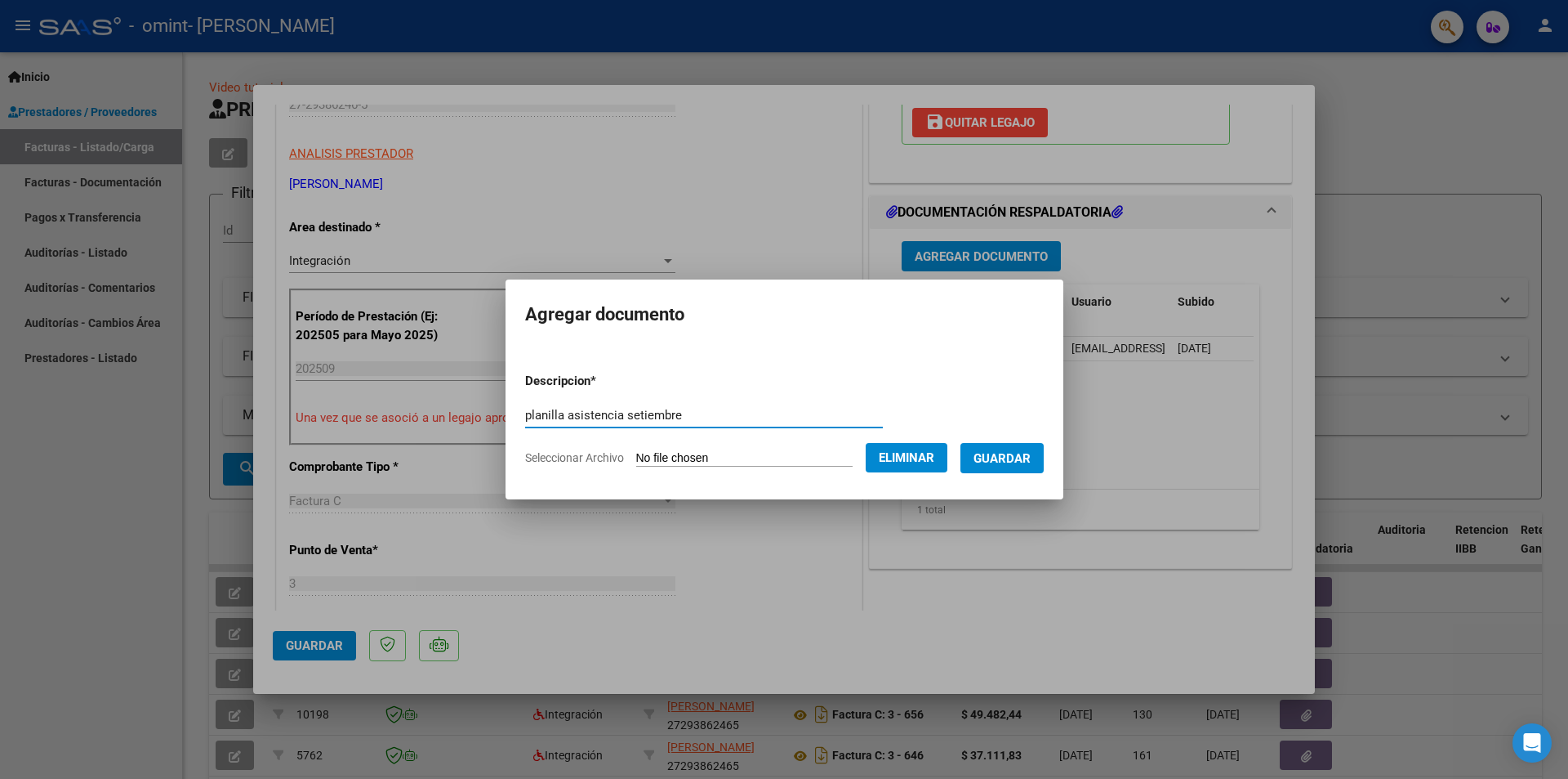
type input "planilla asistencia setiembre"
click at [1061, 439] on mat-dialog-content "Descripcion * planilla asistencia setiembre Escriba aquí una descripcion Selecc…" at bounding box center [784, 412] width 558 height 132
click at [1039, 446] on button "Guardar" at bounding box center [1002, 458] width 84 height 30
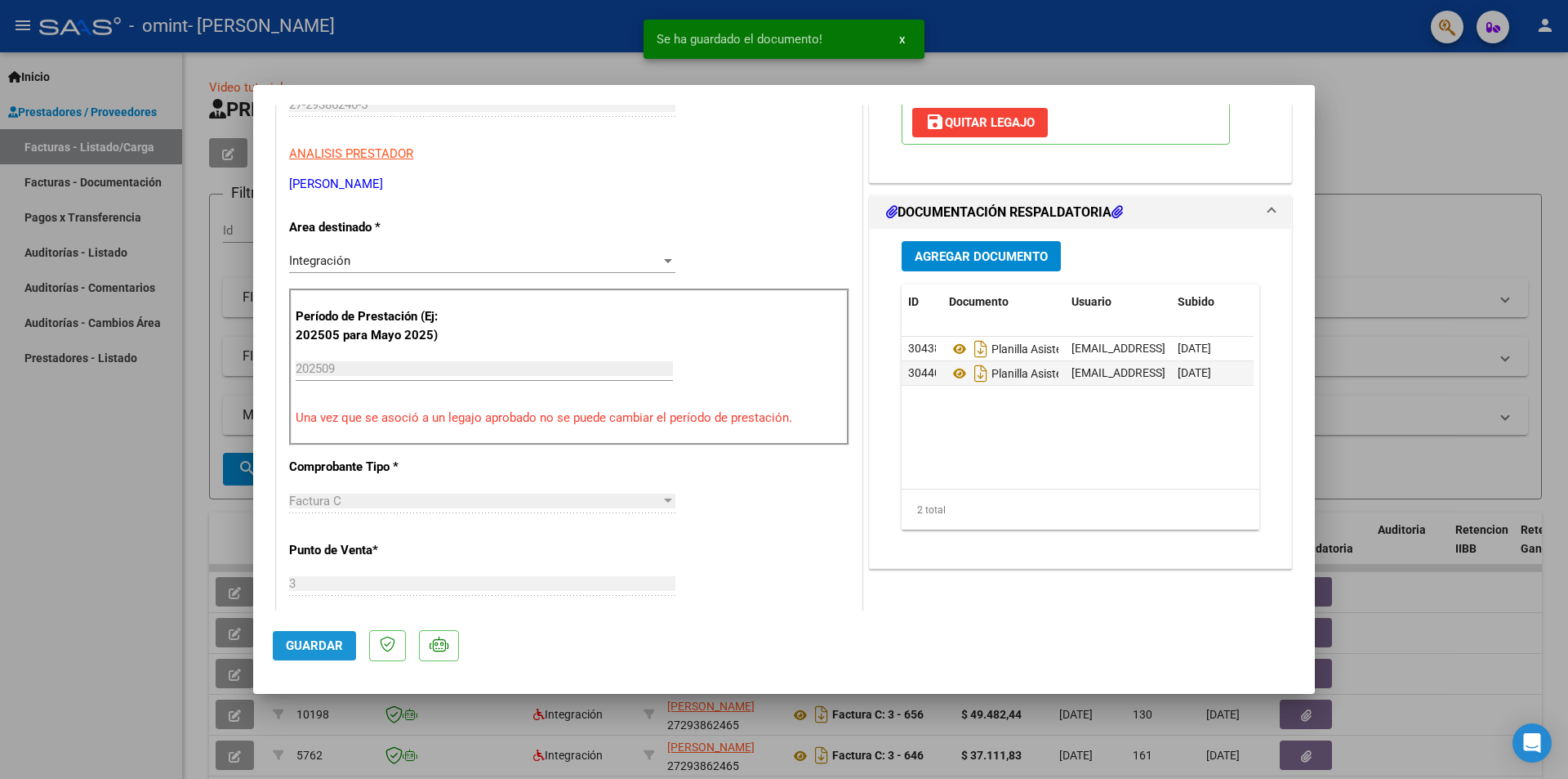
click at [333, 641] on span "Guardar" at bounding box center [314, 646] width 57 height 15
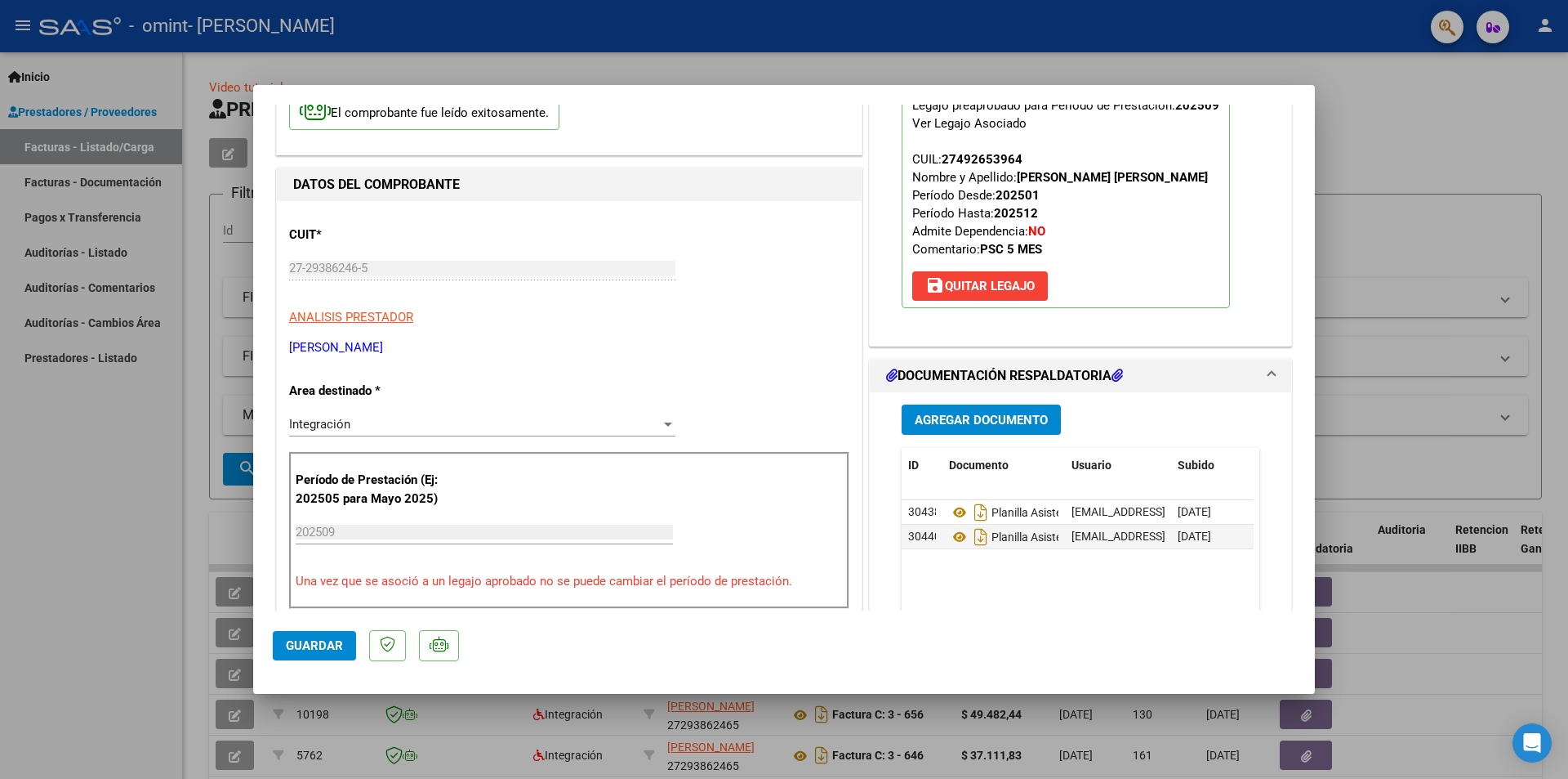
scroll to position [0, 0]
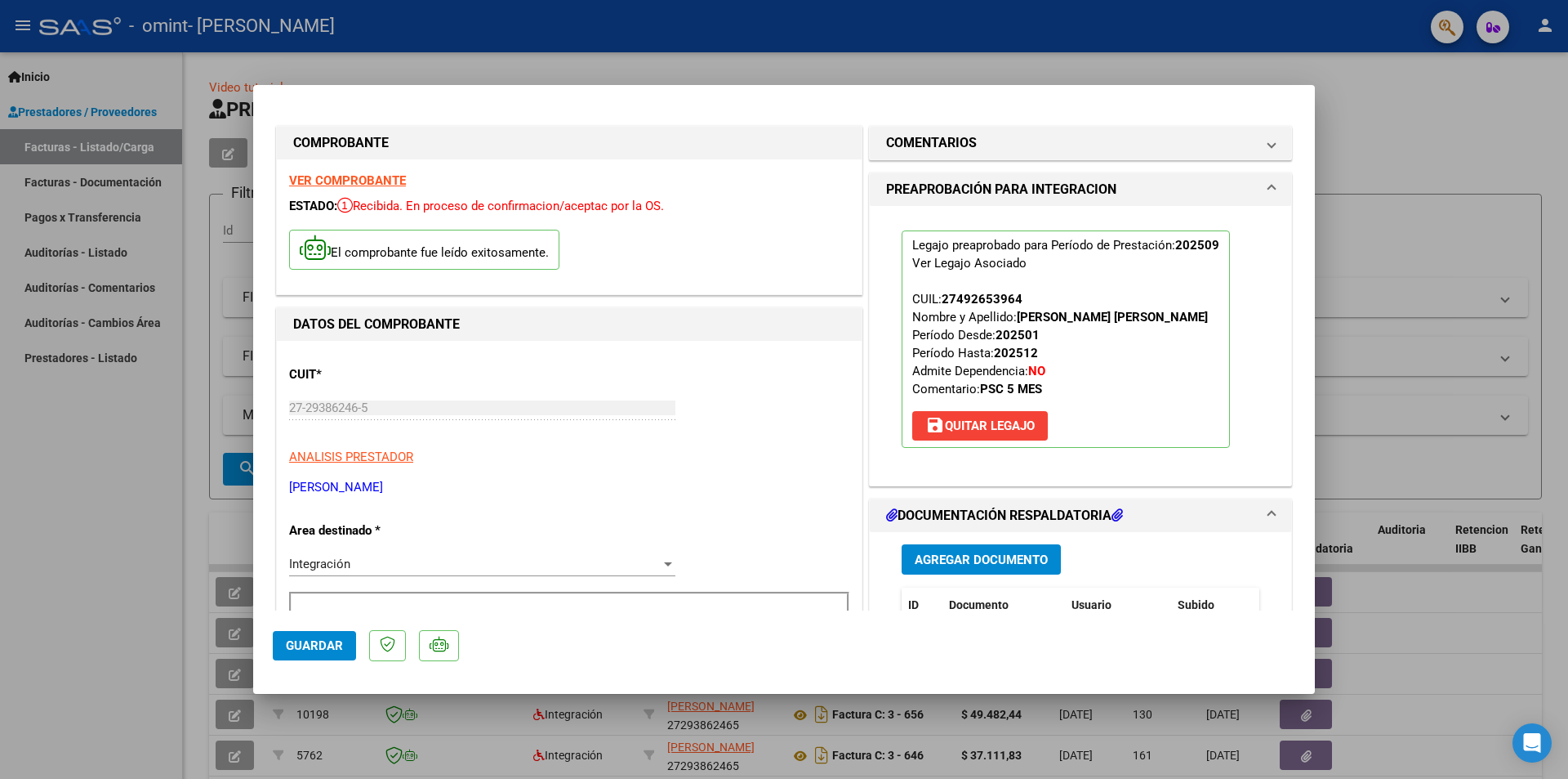
click at [1358, 95] on div at bounding box center [784, 389] width 1568 height 779
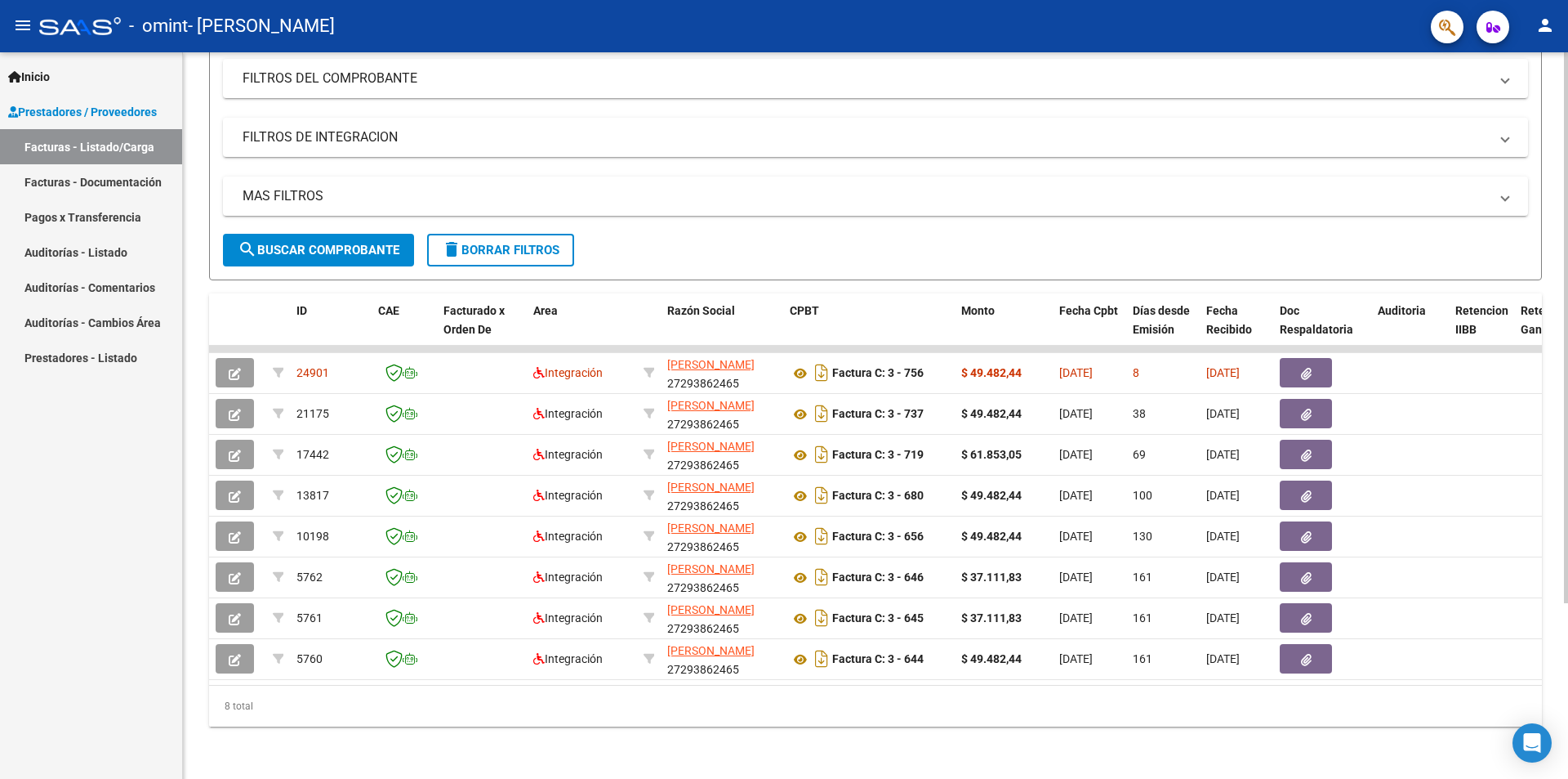
scroll to position [231, 0]
